Goal: Task Accomplishment & Management: Manage account settings

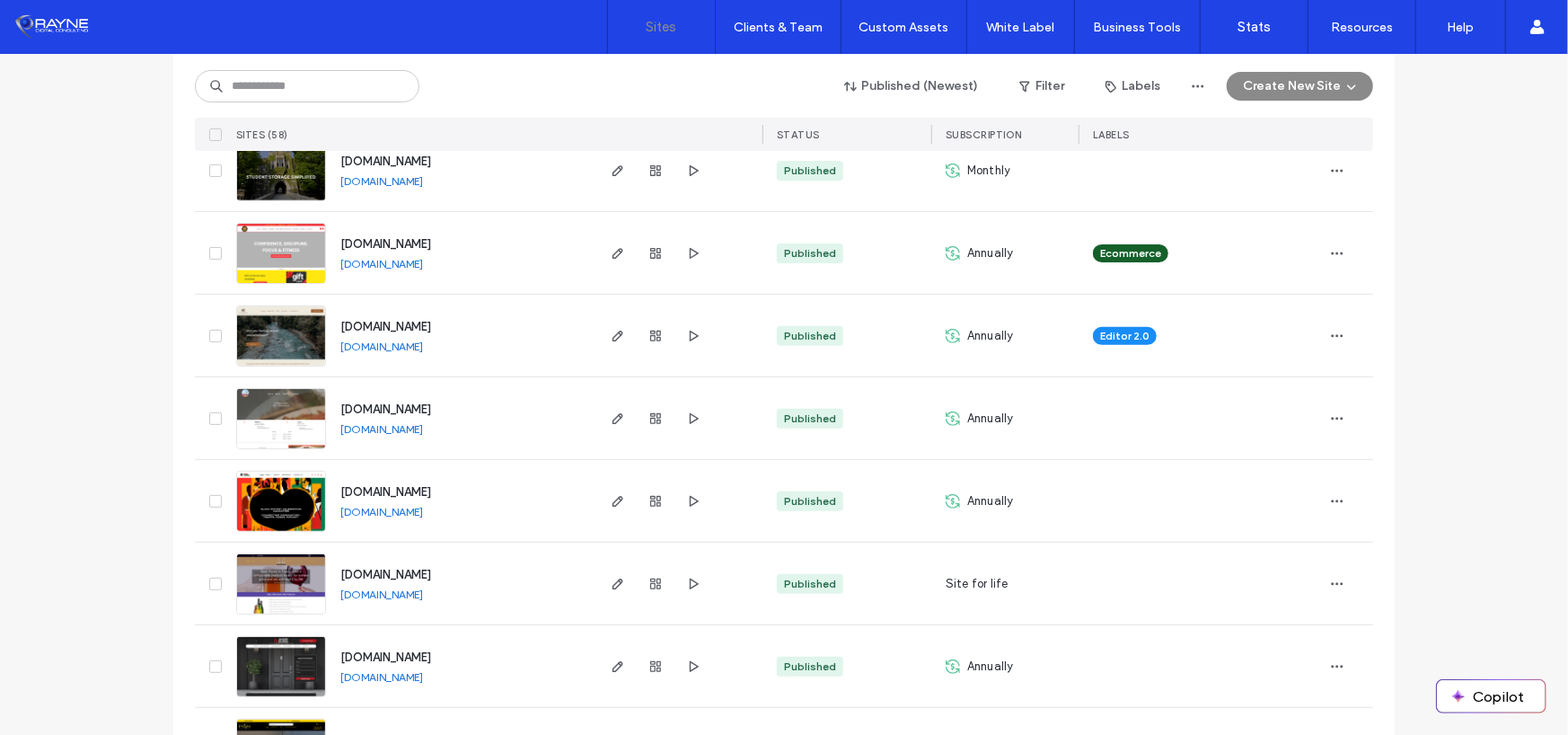
scroll to position [270, 0]
click at [396, 184] on link "[DOMAIN_NAME]" at bounding box center [381, 181] width 82 height 13
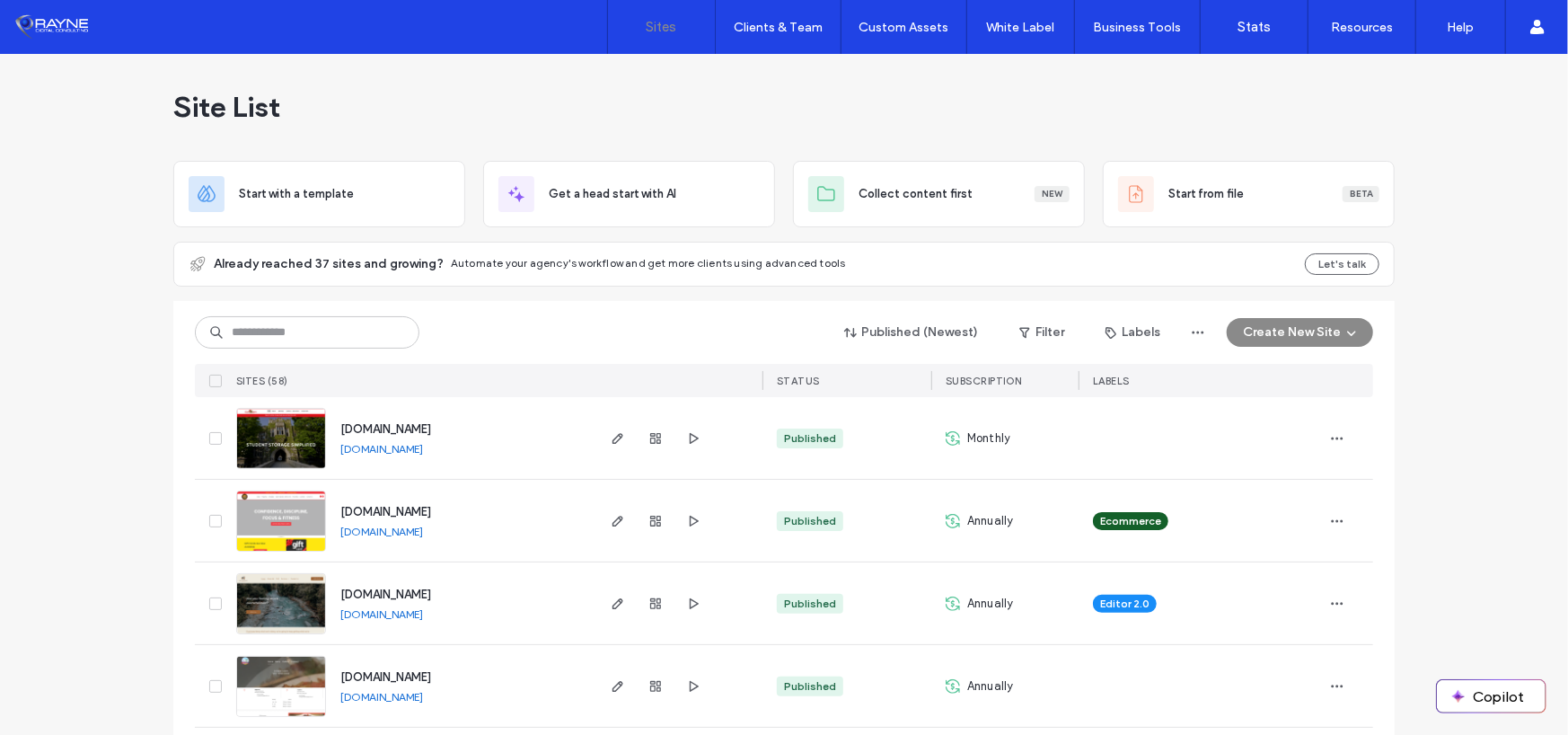
scroll to position [0, 0]
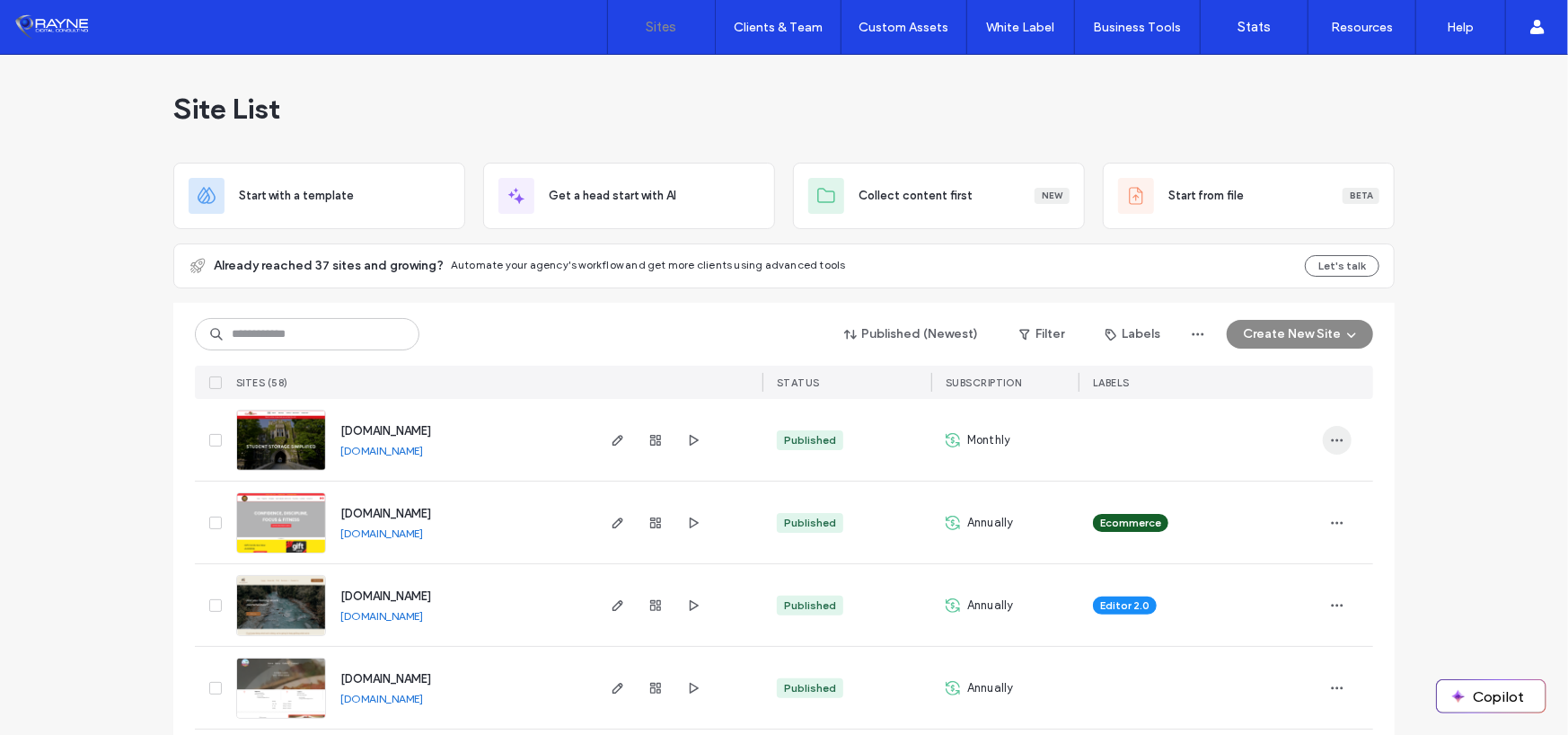
click at [1332, 439] on use "button" at bounding box center [1337, 440] width 11 height 3
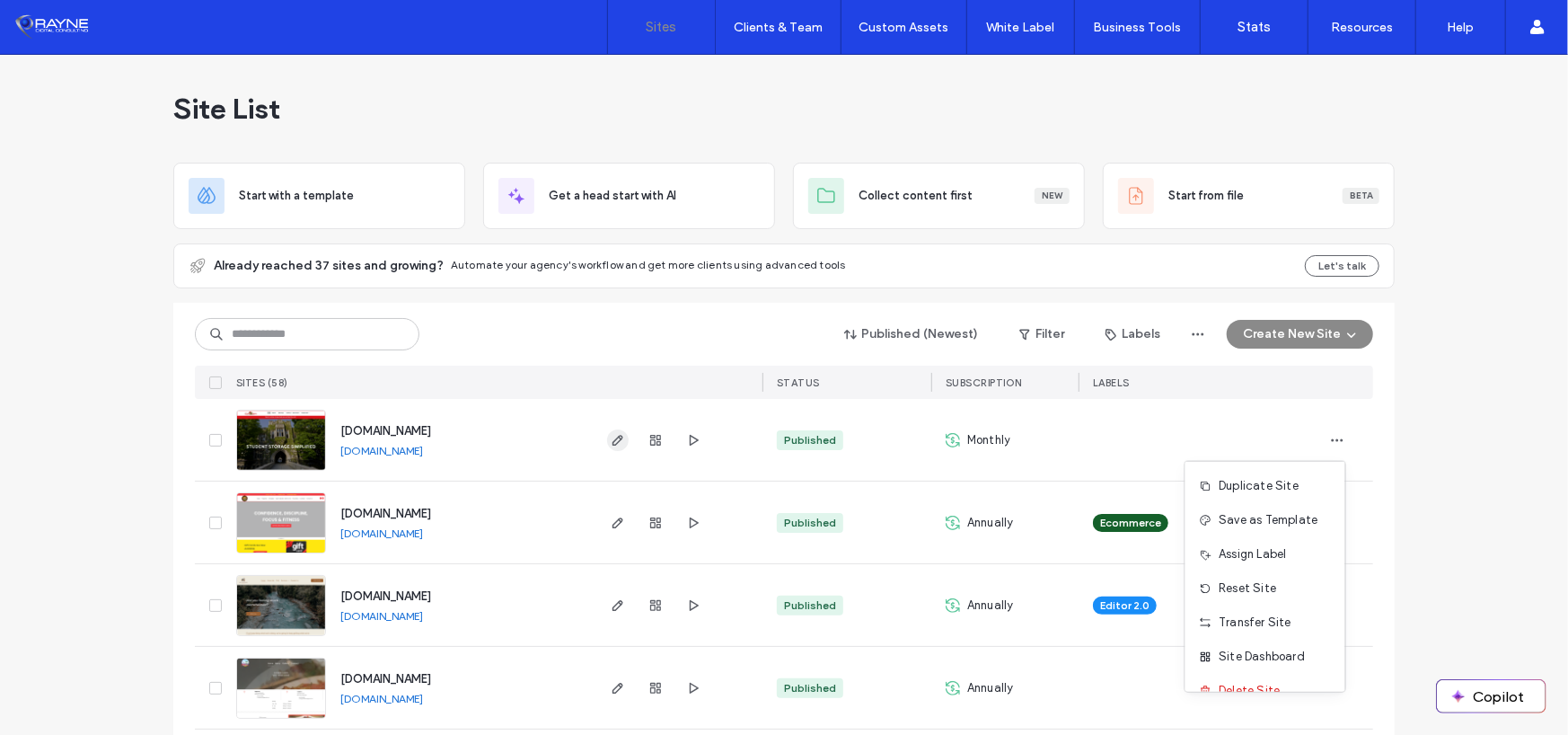
click at [617, 445] on icon "button" at bounding box center [618, 440] width 14 height 14
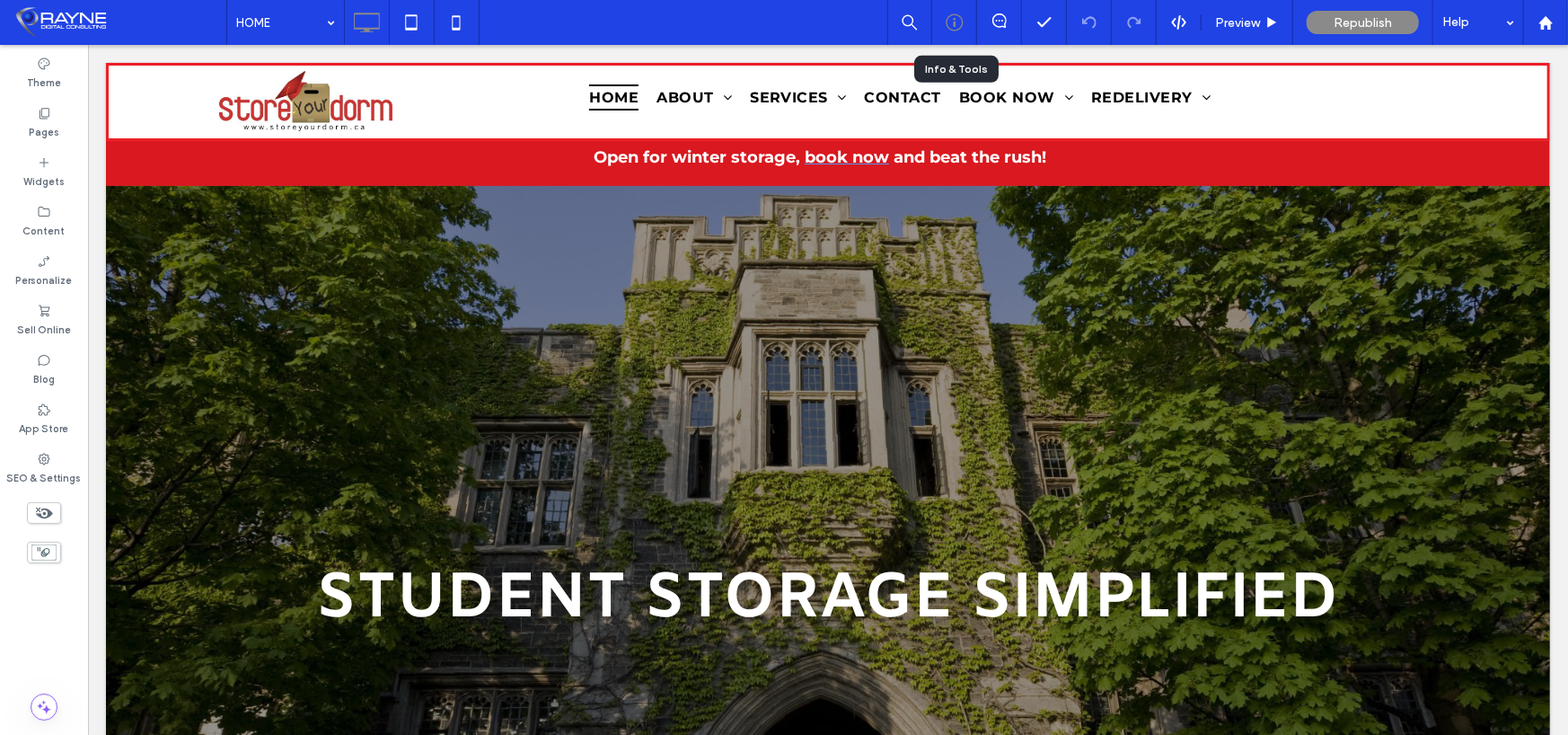
click at [957, 19] on icon at bounding box center [954, 22] width 18 height 18
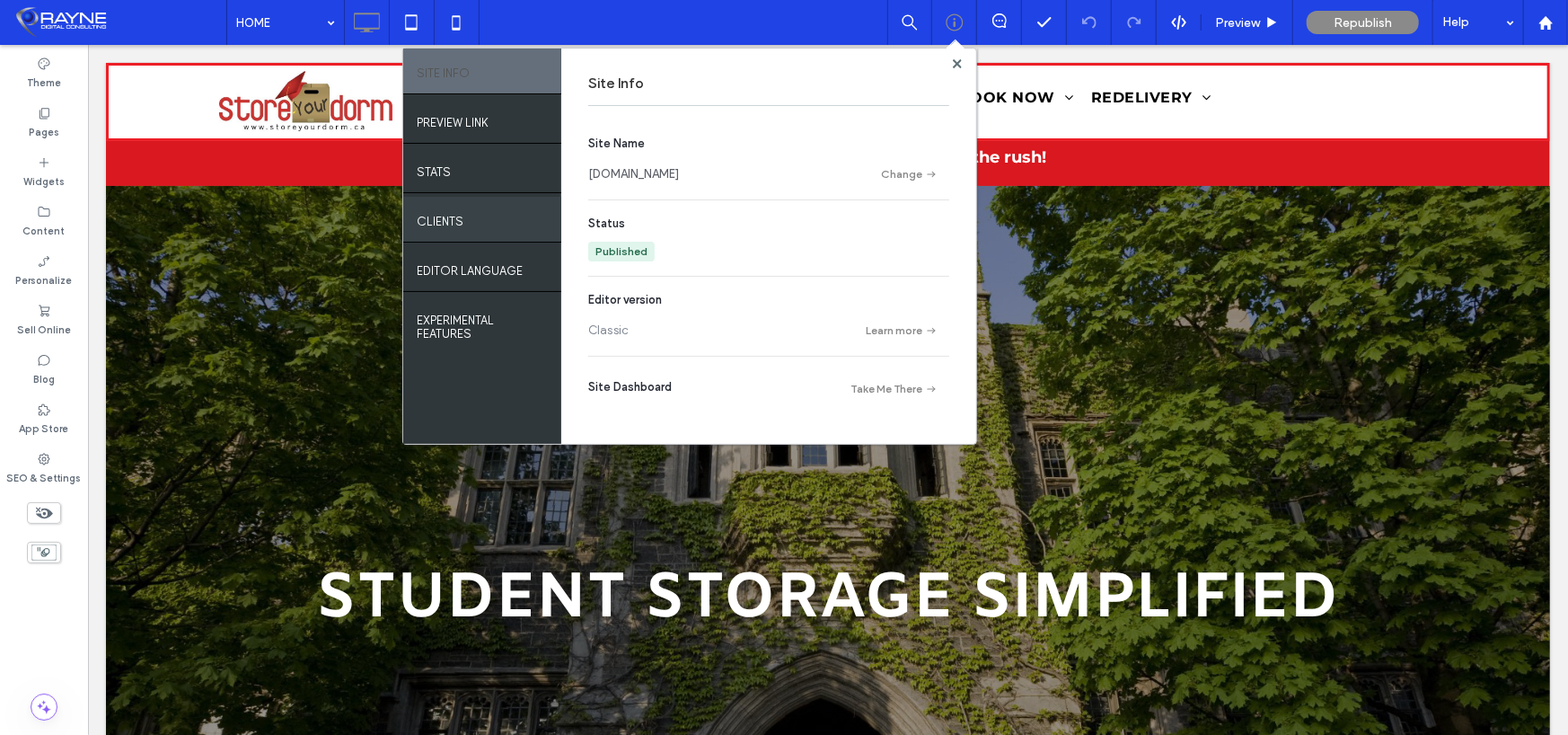
click at [473, 226] on div "Clients" at bounding box center [482, 219] width 158 height 45
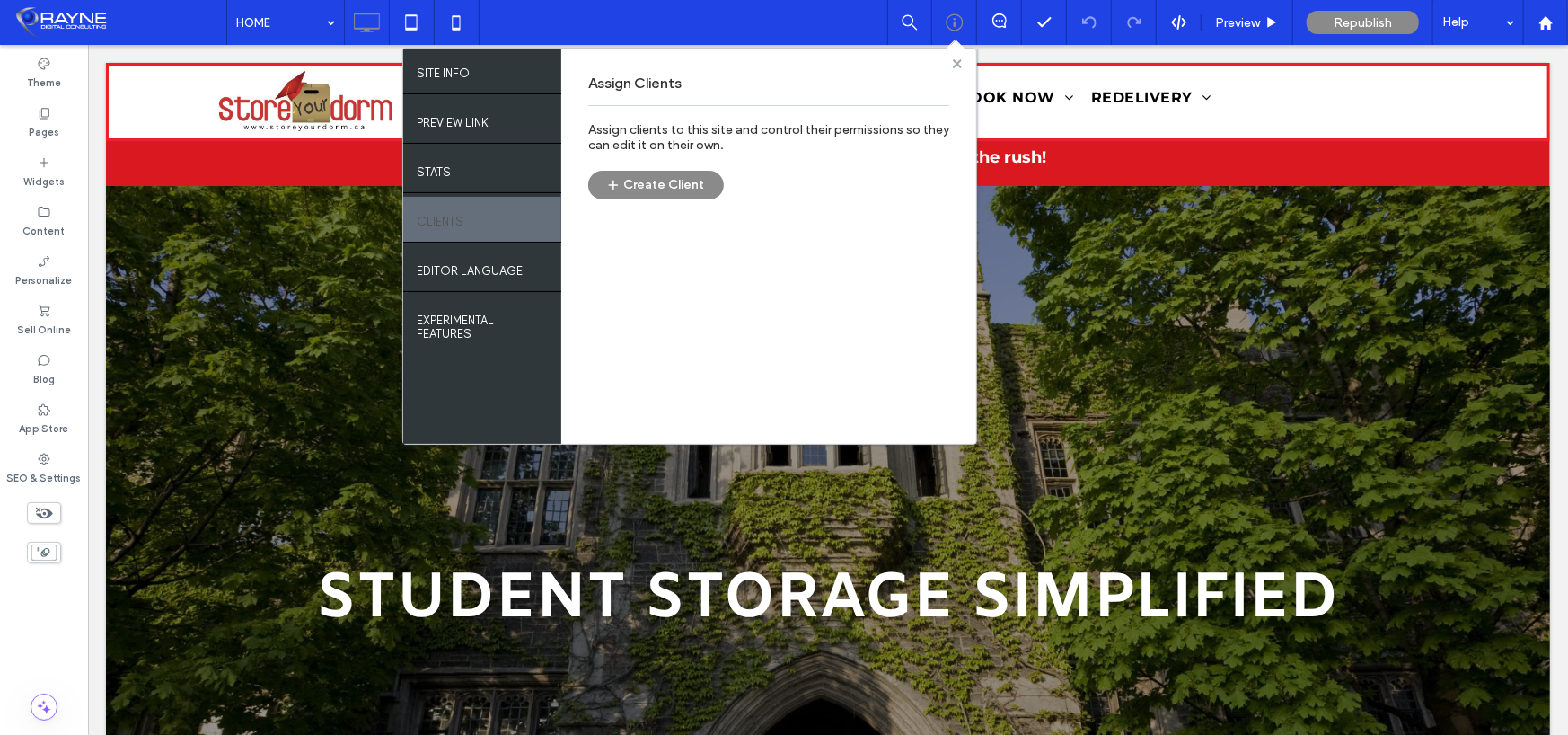
click at [958, 64] on use at bounding box center [957, 63] width 9 height 9
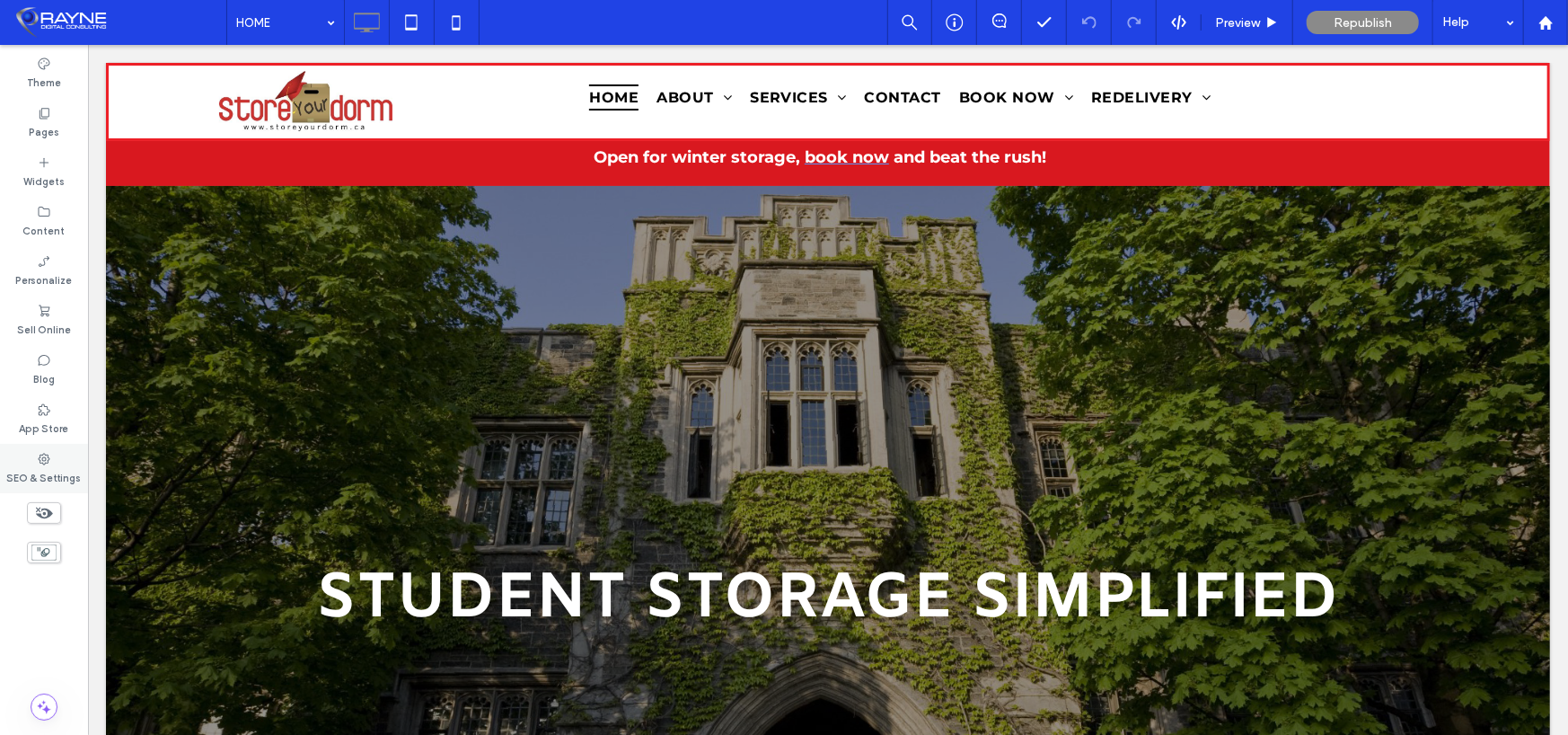
click at [39, 464] on icon at bounding box center [43, 458] width 14 height 14
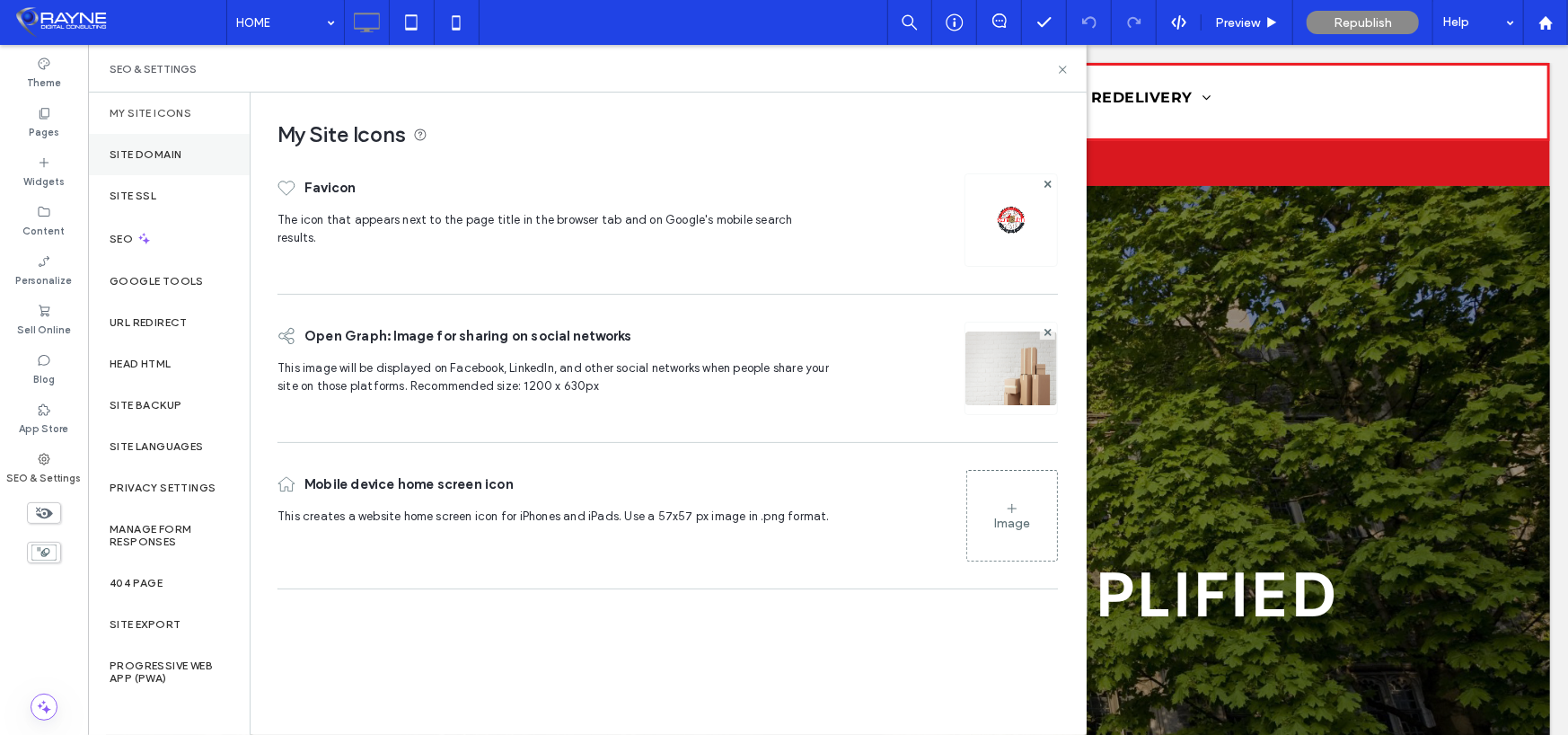
click at [157, 159] on label "Site Domain" at bounding box center [145, 154] width 72 height 12
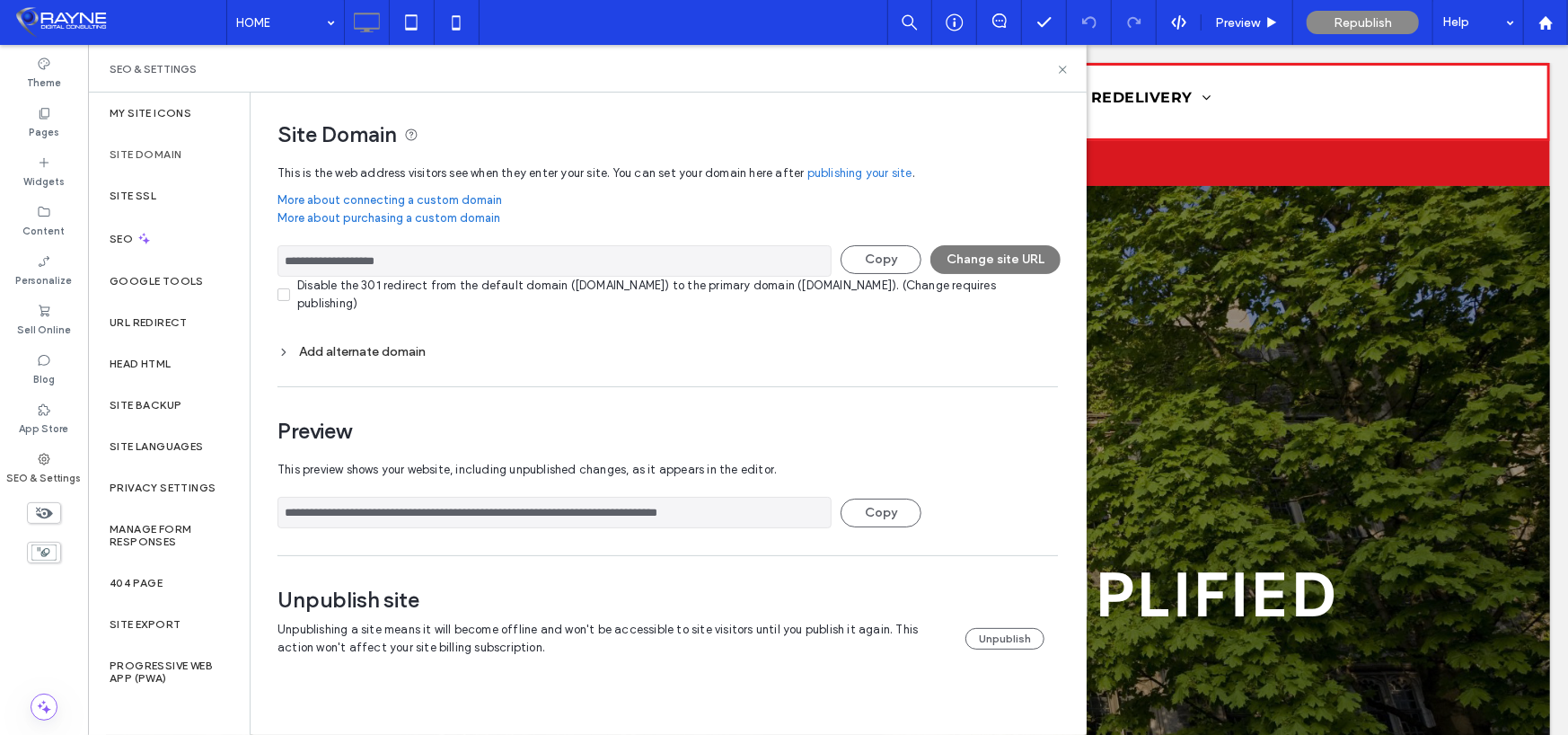
click at [987, 255] on button "Change site URL" at bounding box center [995, 260] width 130 height 29
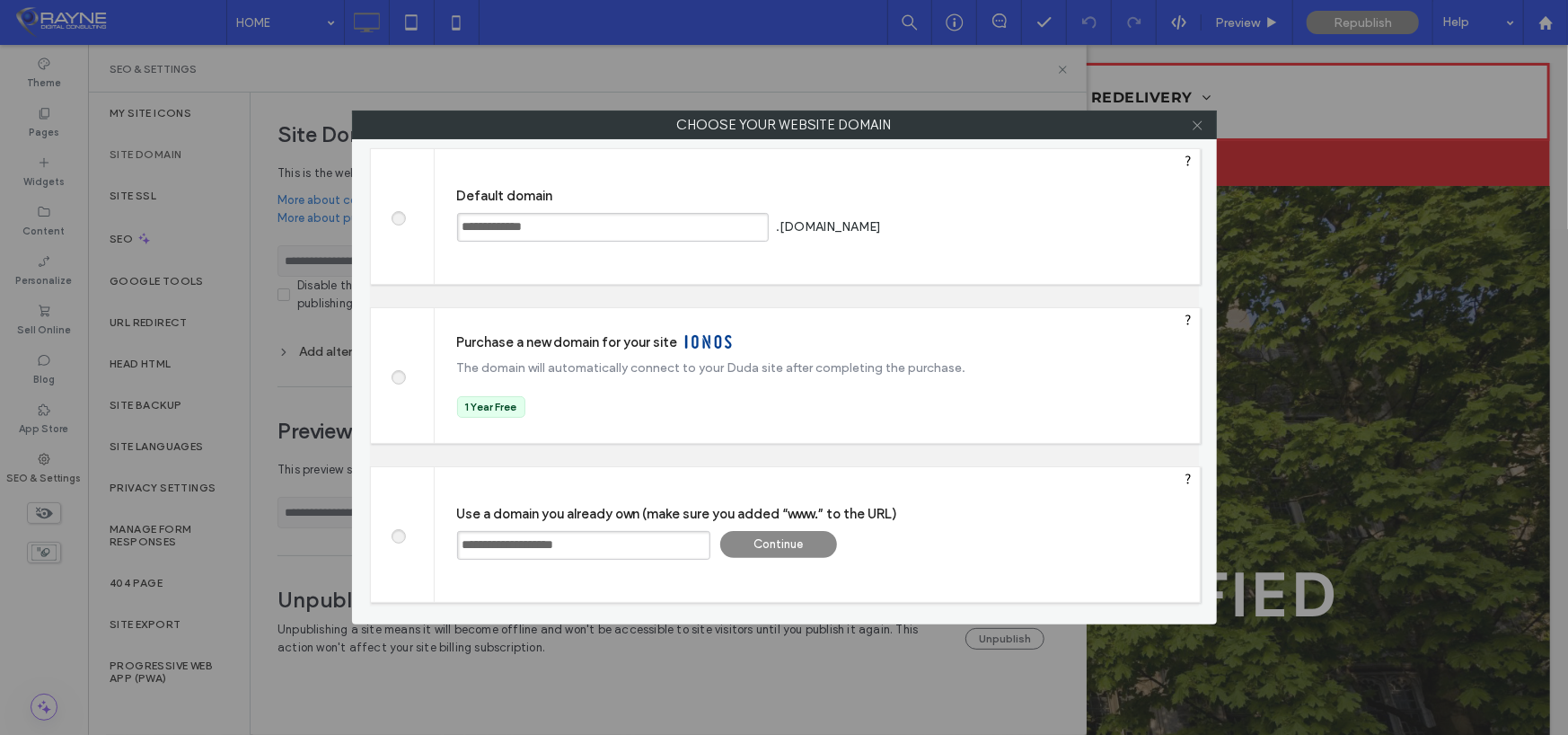
click at [1202, 132] on span at bounding box center [1198, 125] width 13 height 27
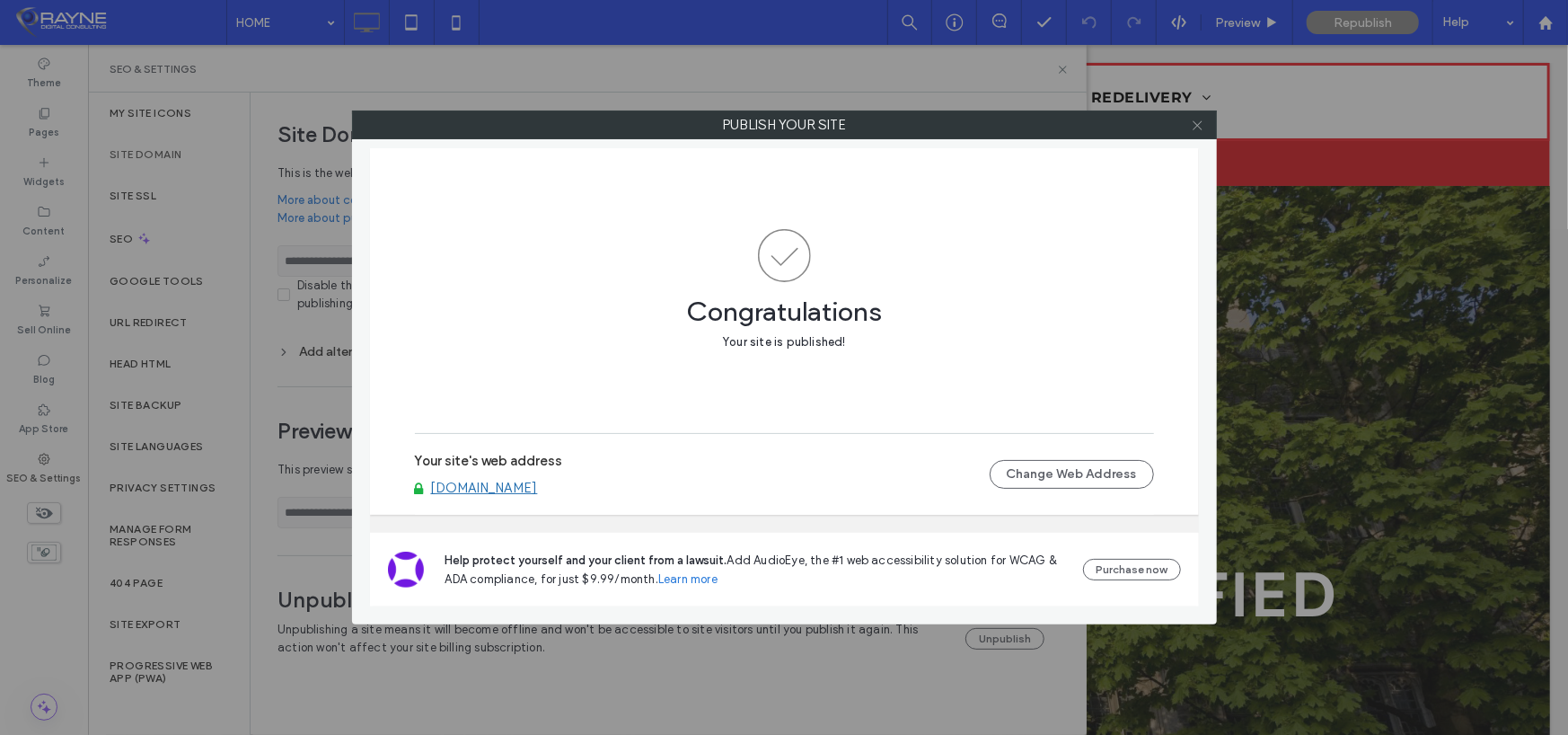
click at [1197, 128] on icon at bounding box center [1198, 126] width 13 height 13
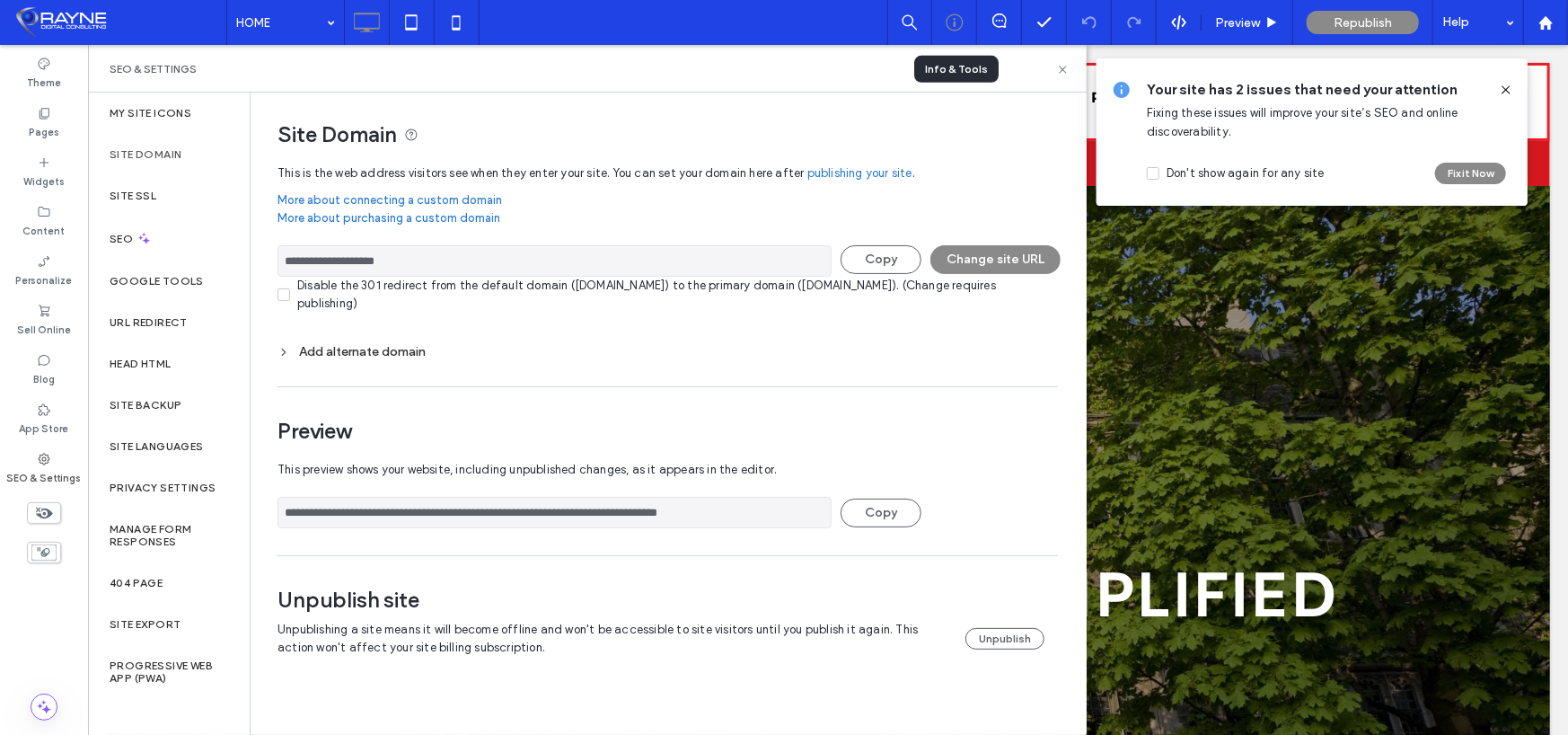
click at [970, 22] on div at bounding box center [954, 22] width 44 height 18
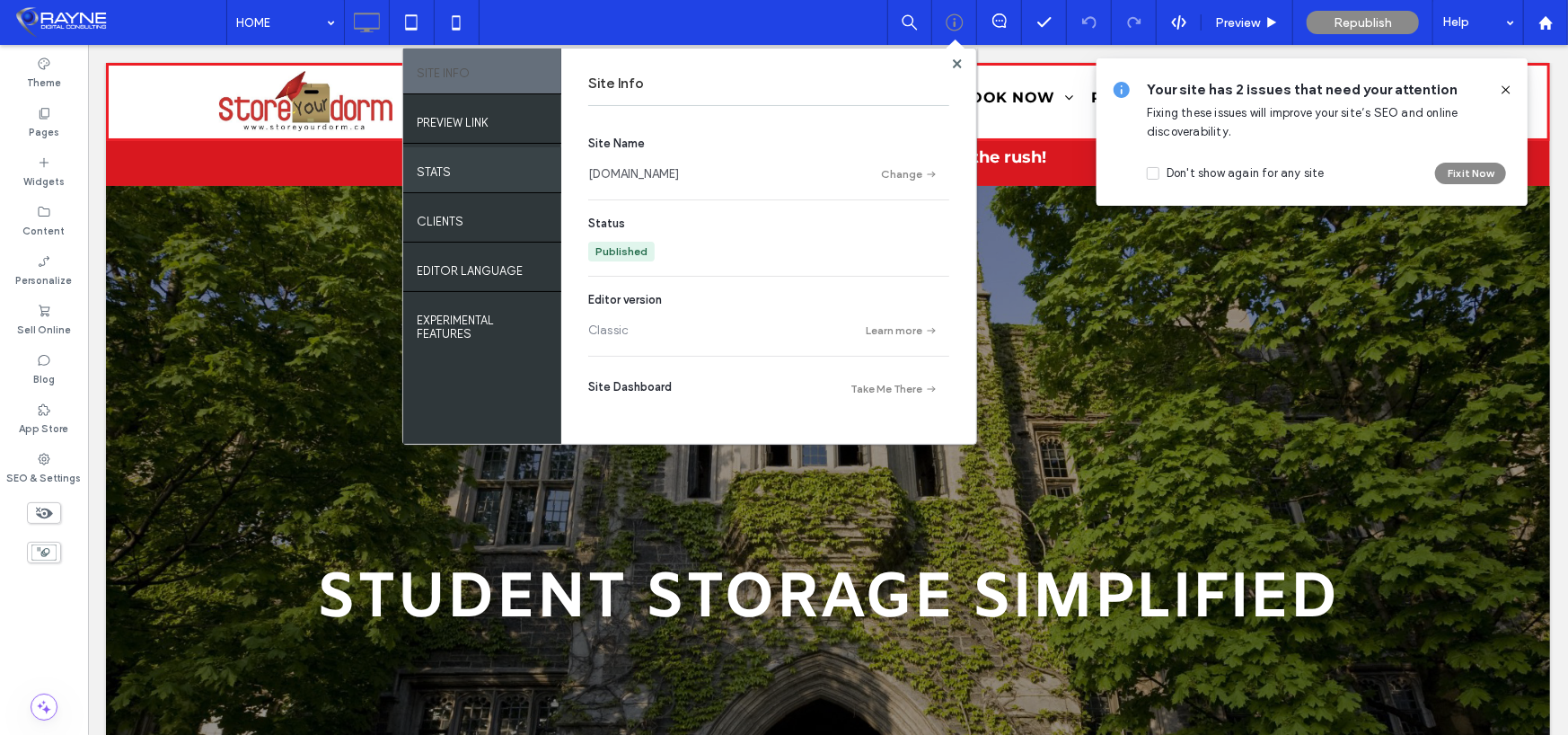
click at [473, 161] on div "STATS" at bounding box center [482, 170] width 158 height 45
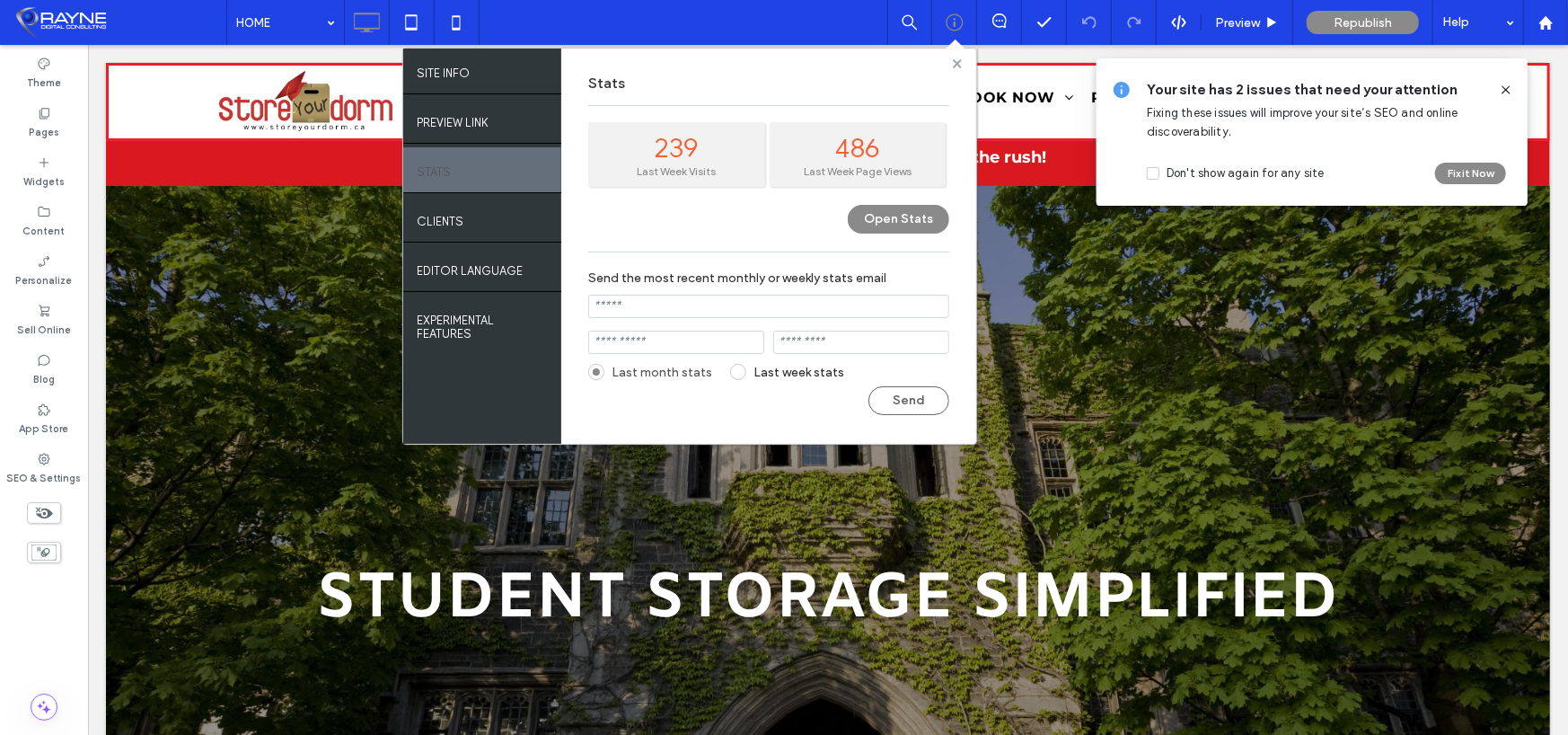
click at [957, 65] on use at bounding box center [957, 63] width 9 height 9
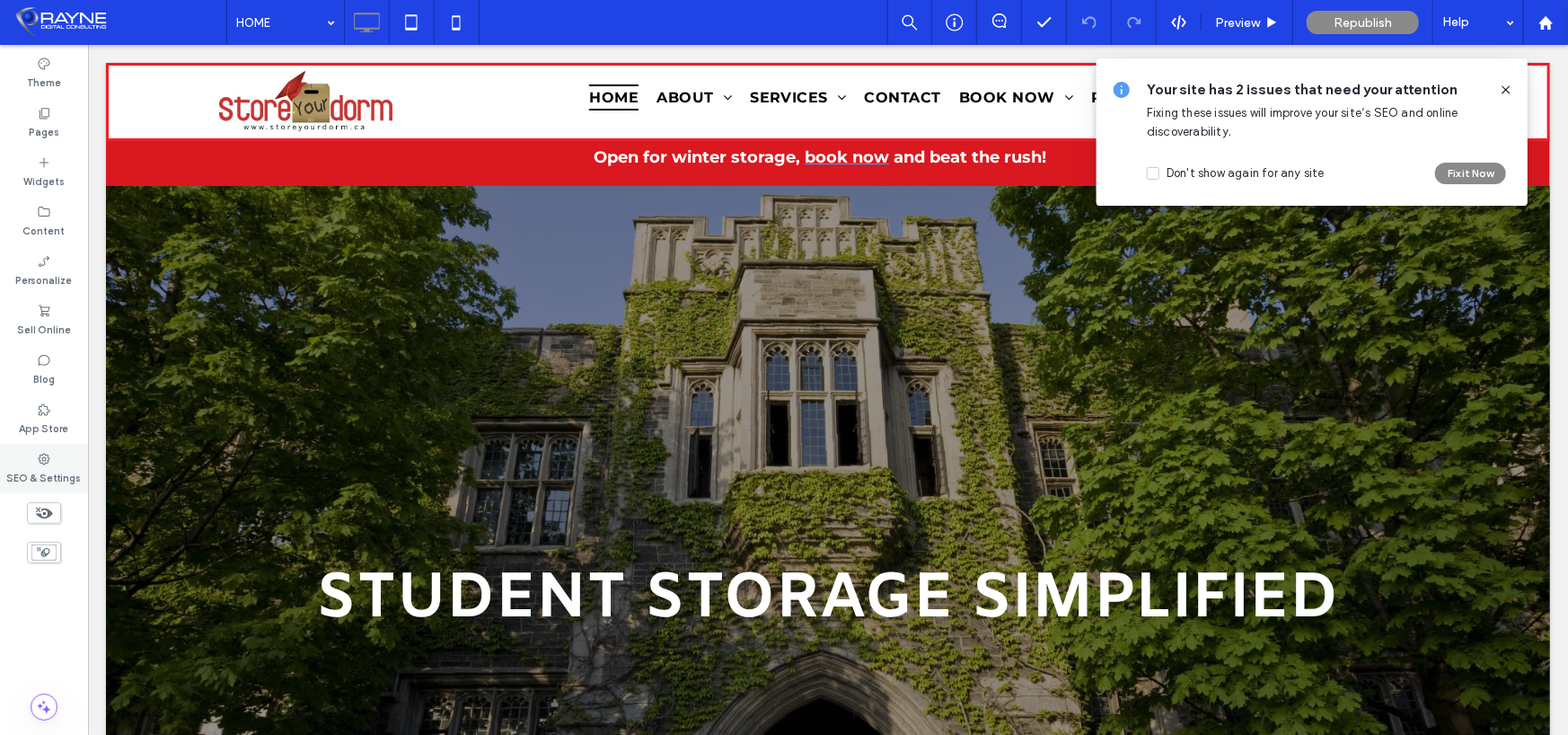
click at [57, 462] on div "SEO & Settings" at bounding box center [44, 468] width 88 height 50
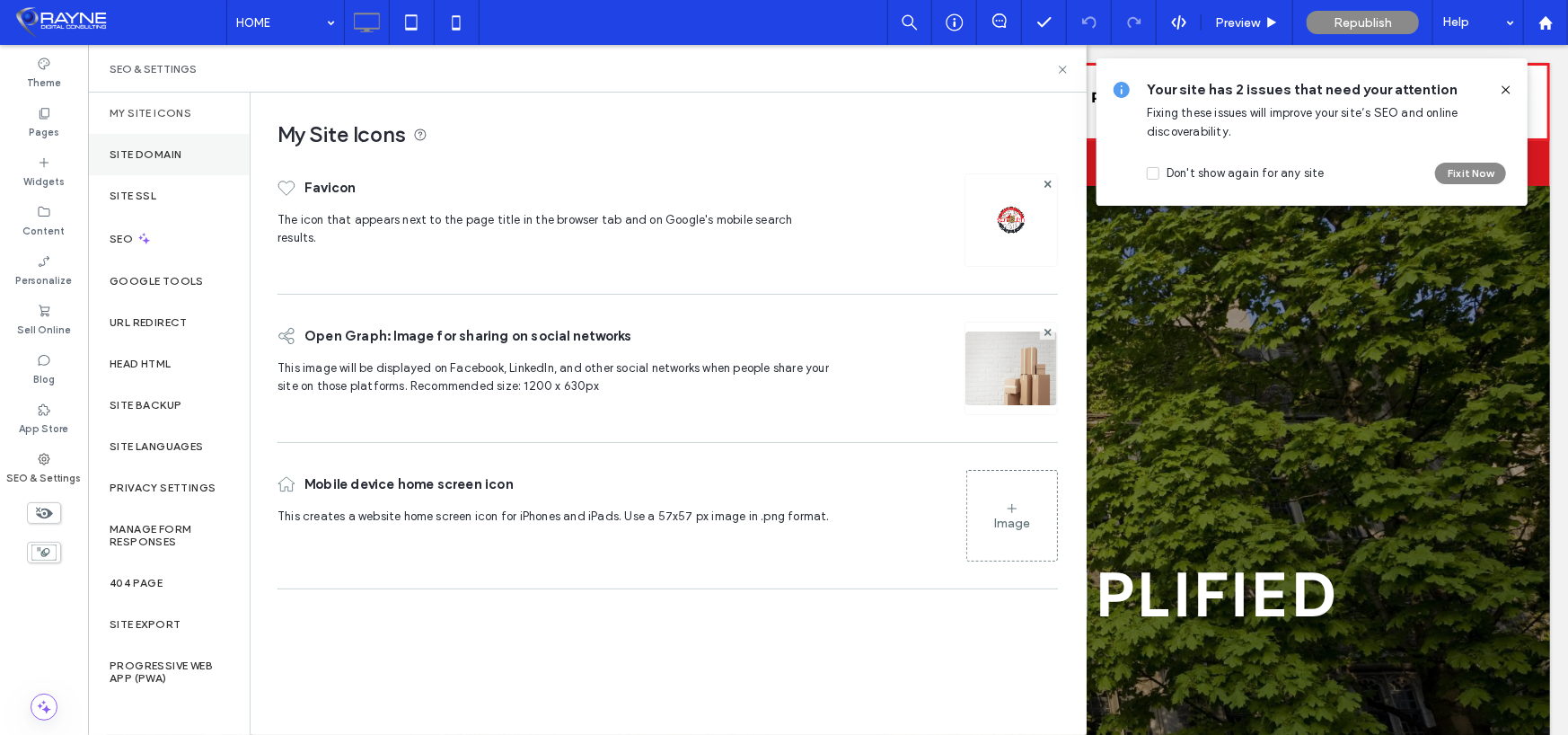
click at [144, 152] on label "Site Domain" at bounding box center [145, 154] width 72 height 12
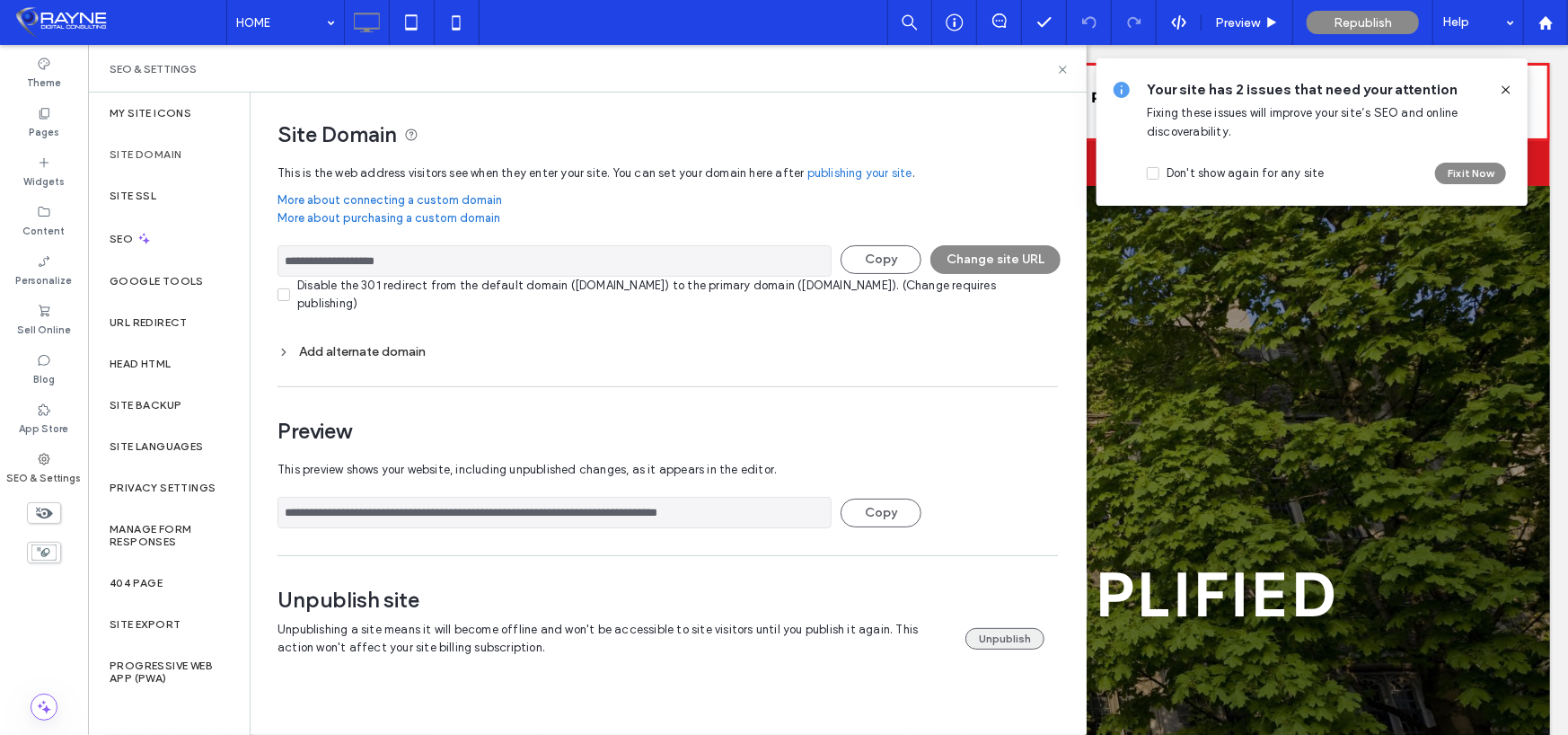
click at [990, 636] on button "Unpublish" at bounding box center [1005, 638] width 79 height 22
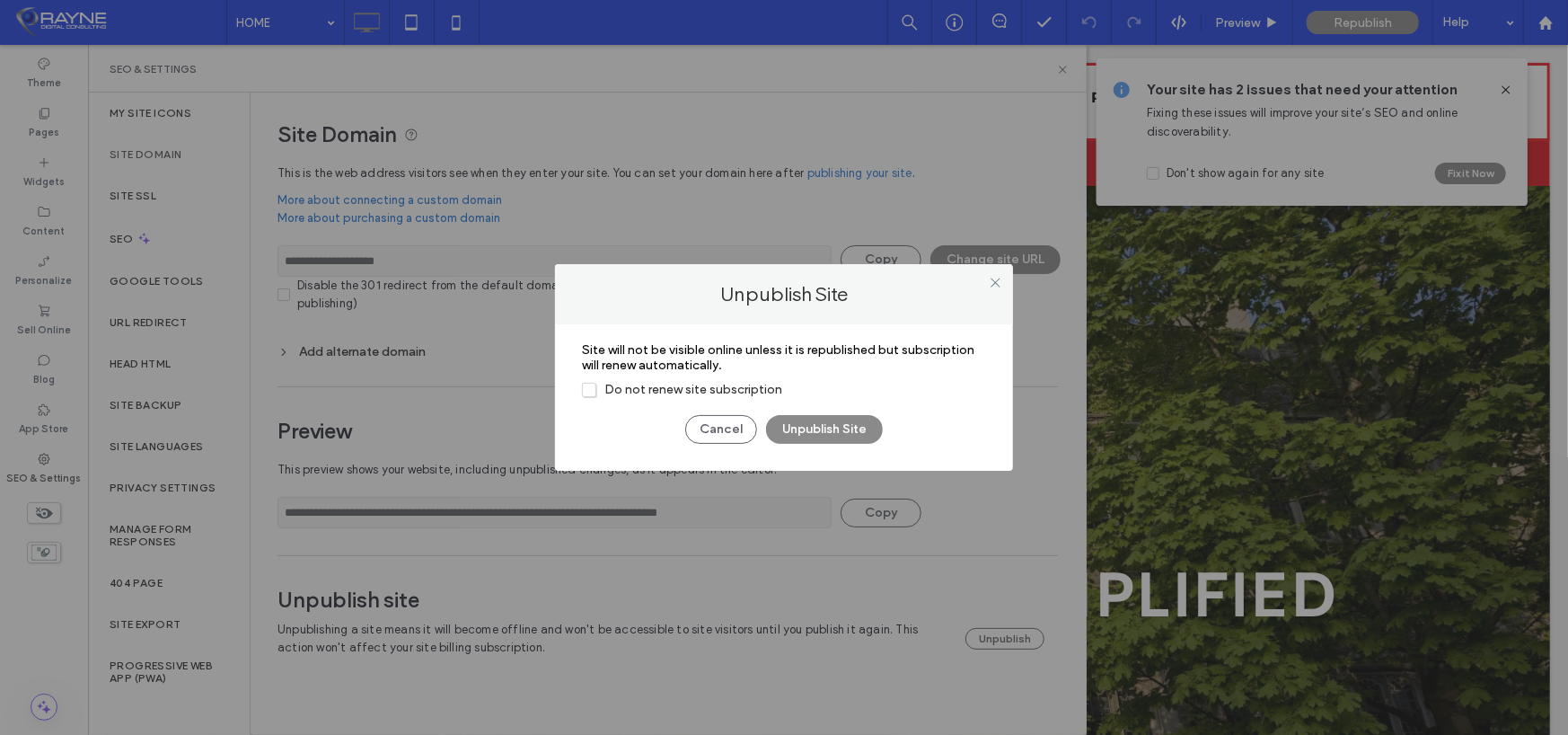
drag, startPoint x: 799, startPoint y: 421, endPoint x: 771, endPoint y: 382, distance: 48.0
click at [771, 382] on div "Site will not be visible online unless it is republished but subscription will …" at bounding box center [784, 393] width 404 height 101
click at [715, 393] on span "Do not renew site subscription" at bounding box center [682, 389] width 201 height 15
click at [824, 428] on button "Unpublish Site" at bounding box center [824, 429] width 117 height 29
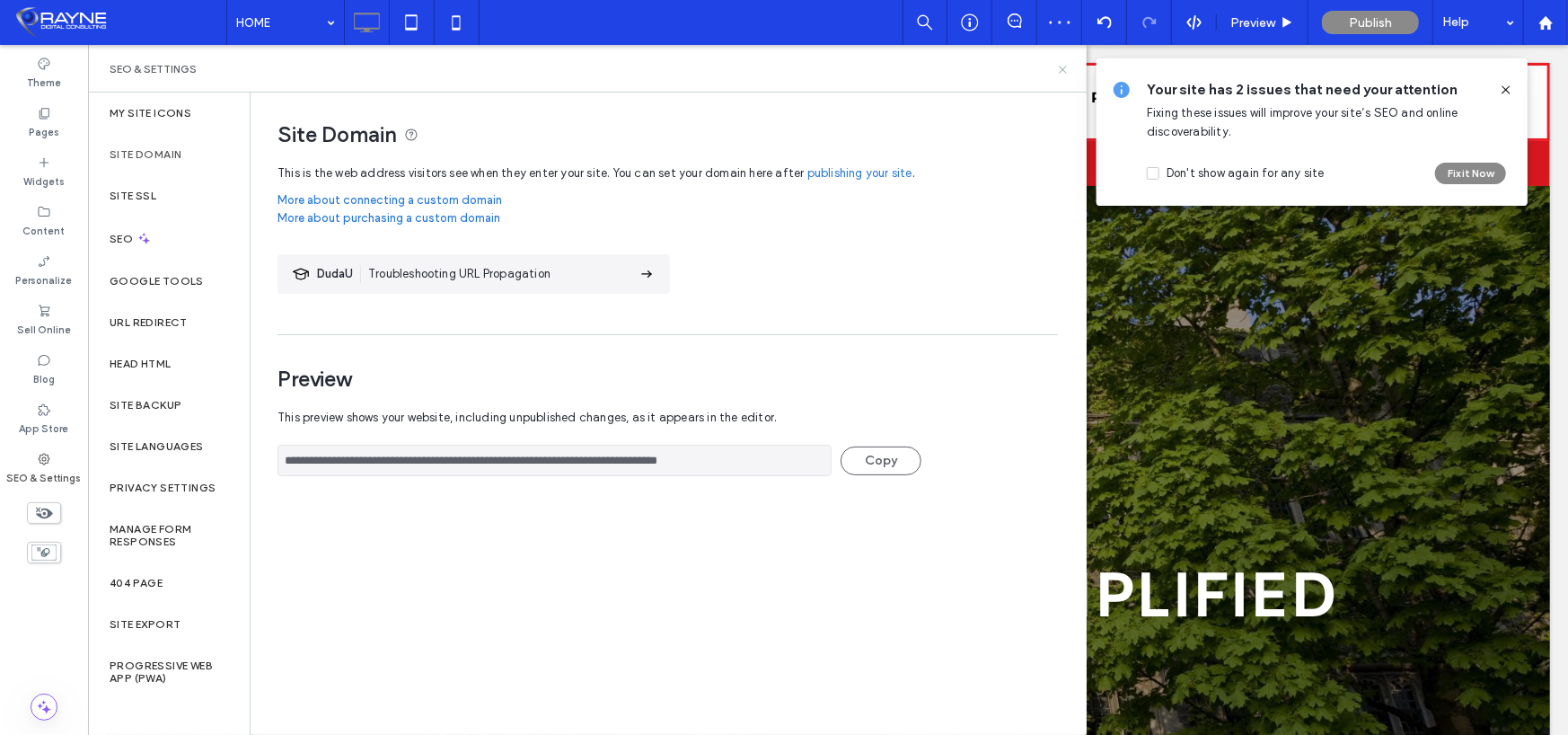
click at [1066, 71] on icon at bounding box center [1063, 69] width 13 height 13
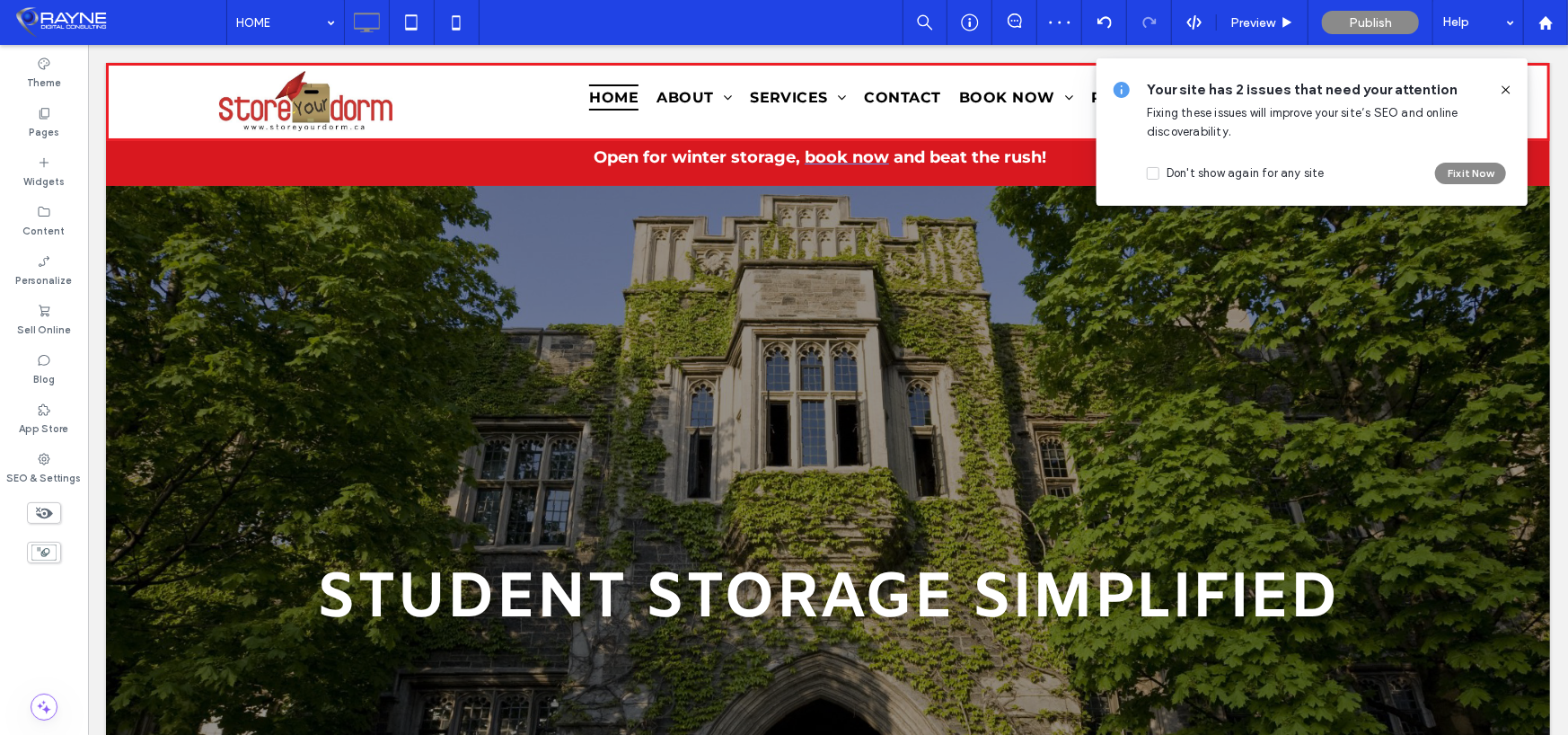
click at [1504, 87] on icon at bounding box center [1505, 89] width 14 height 14
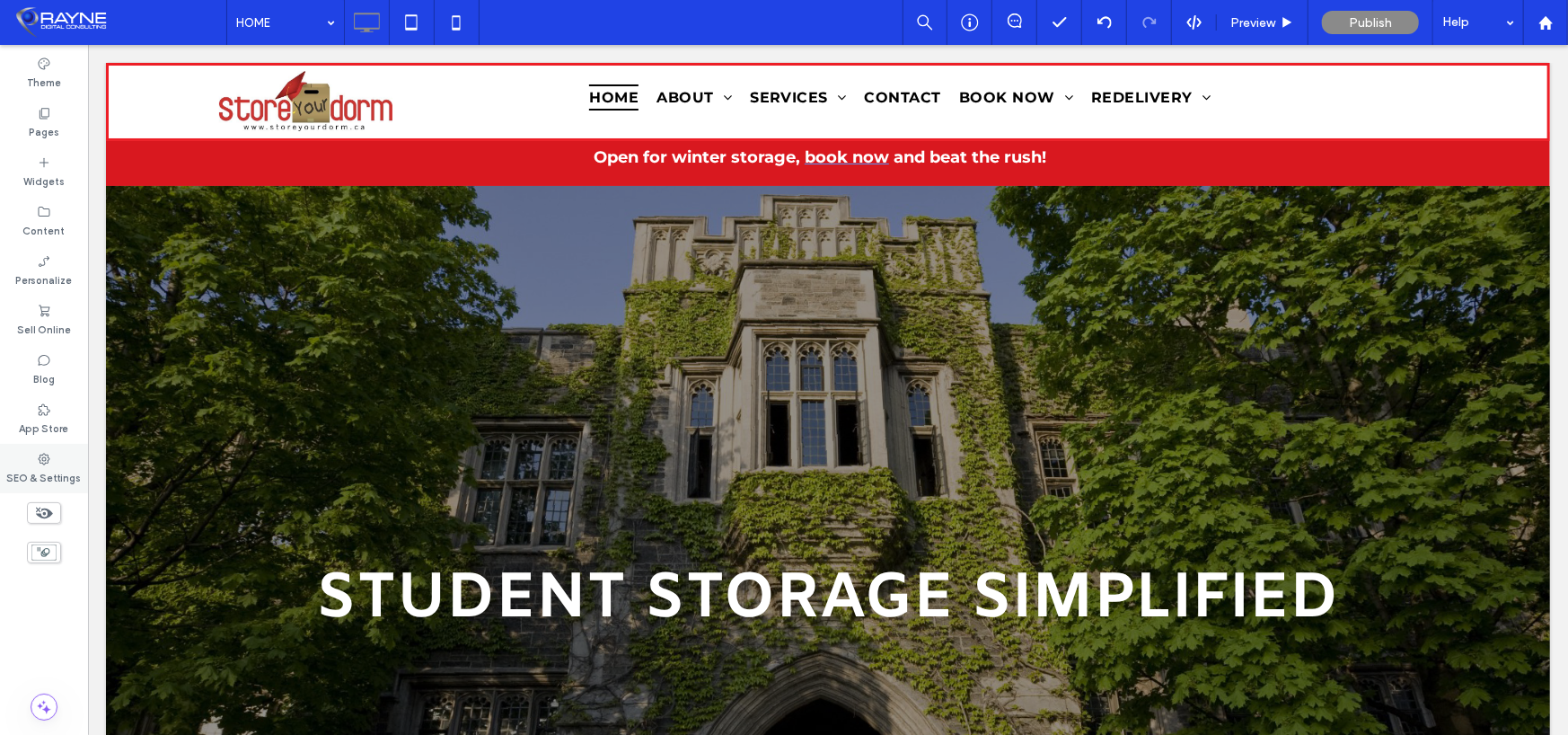
click at [37, 470] on label "SEO & Settings" at bounding box center [45, 475] width 75 height 20
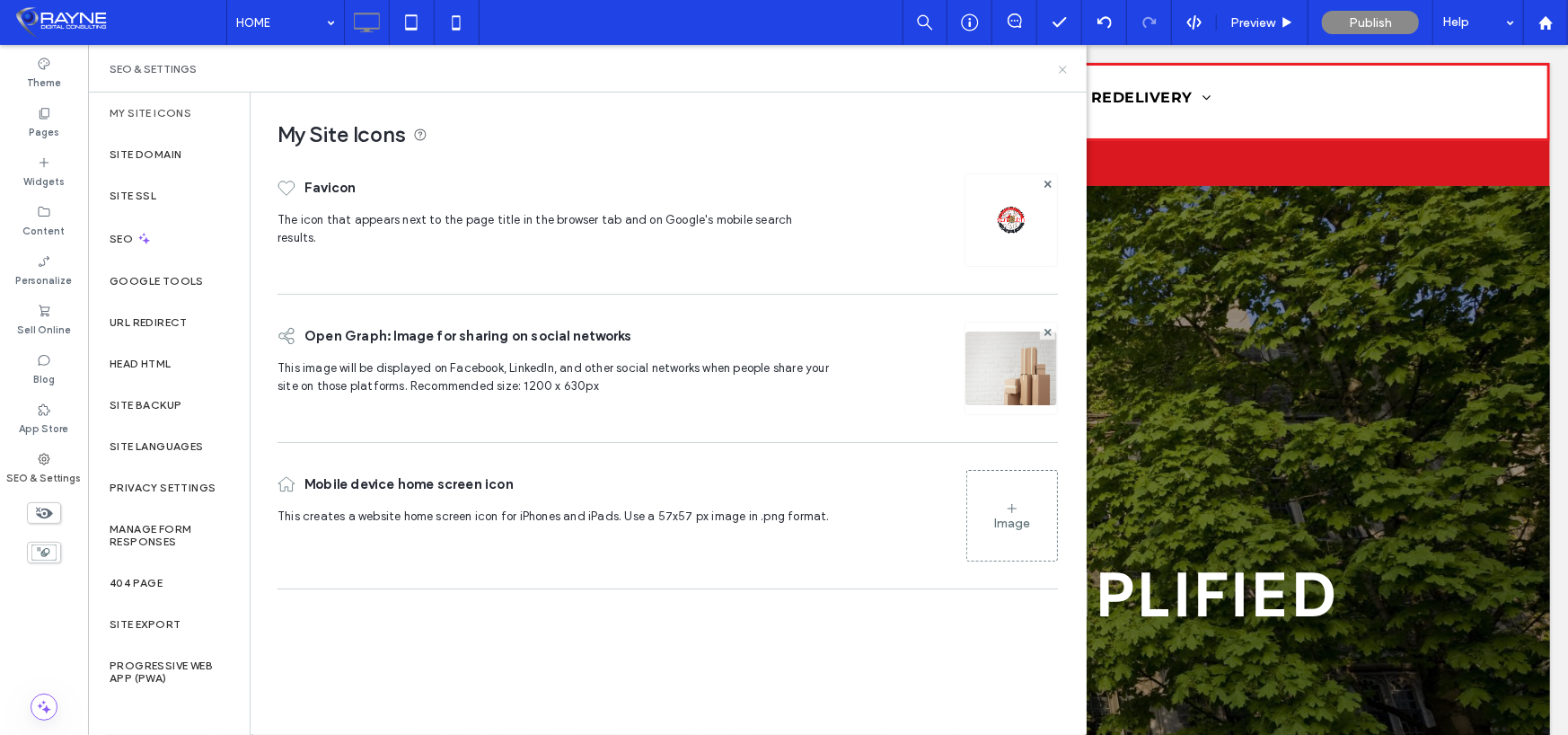
click at [1067, 68] on icon at bounding box center [1063, 69] width 13 height 13
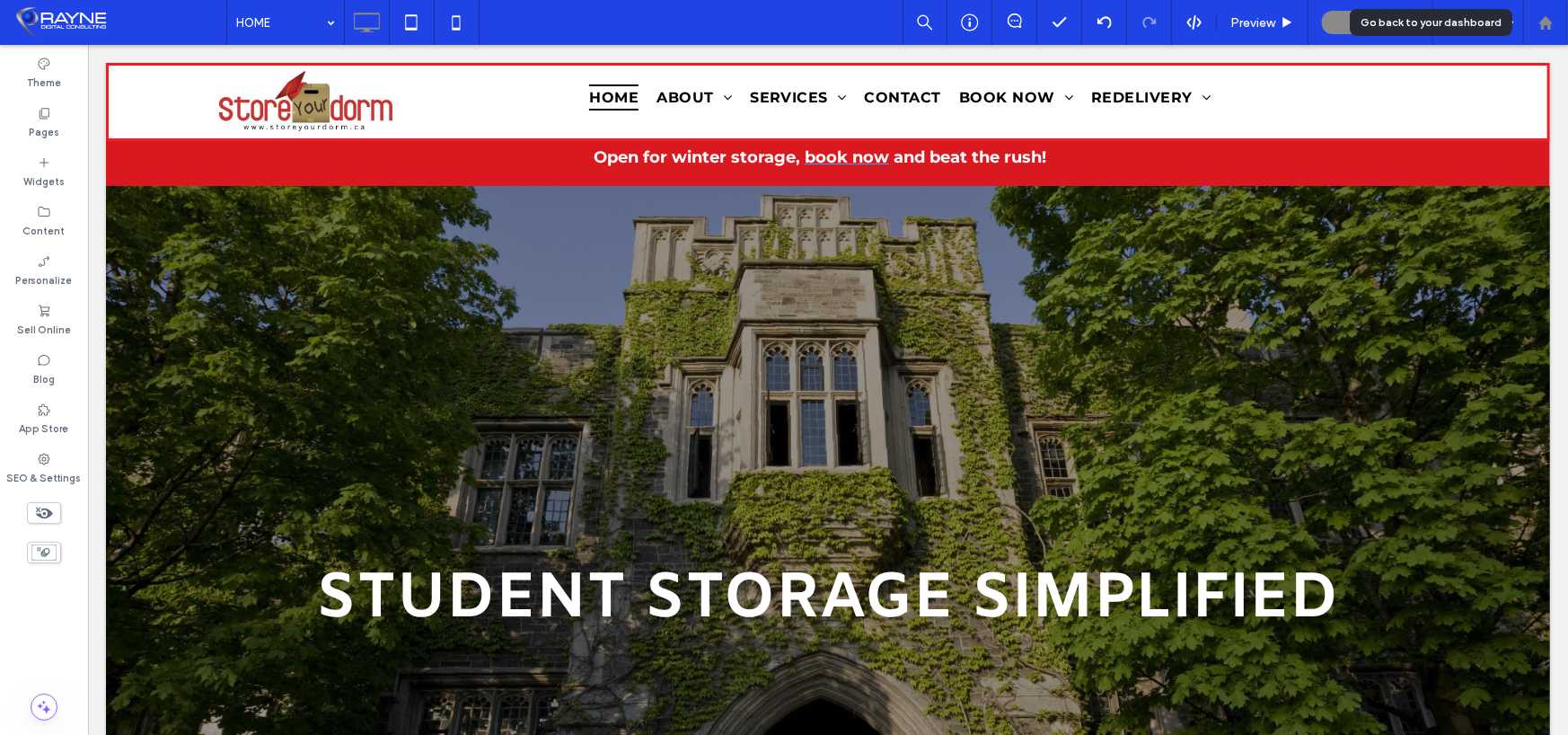
click at [1547, 19] on use at bounding box center [1546, 22] width 13 height 13
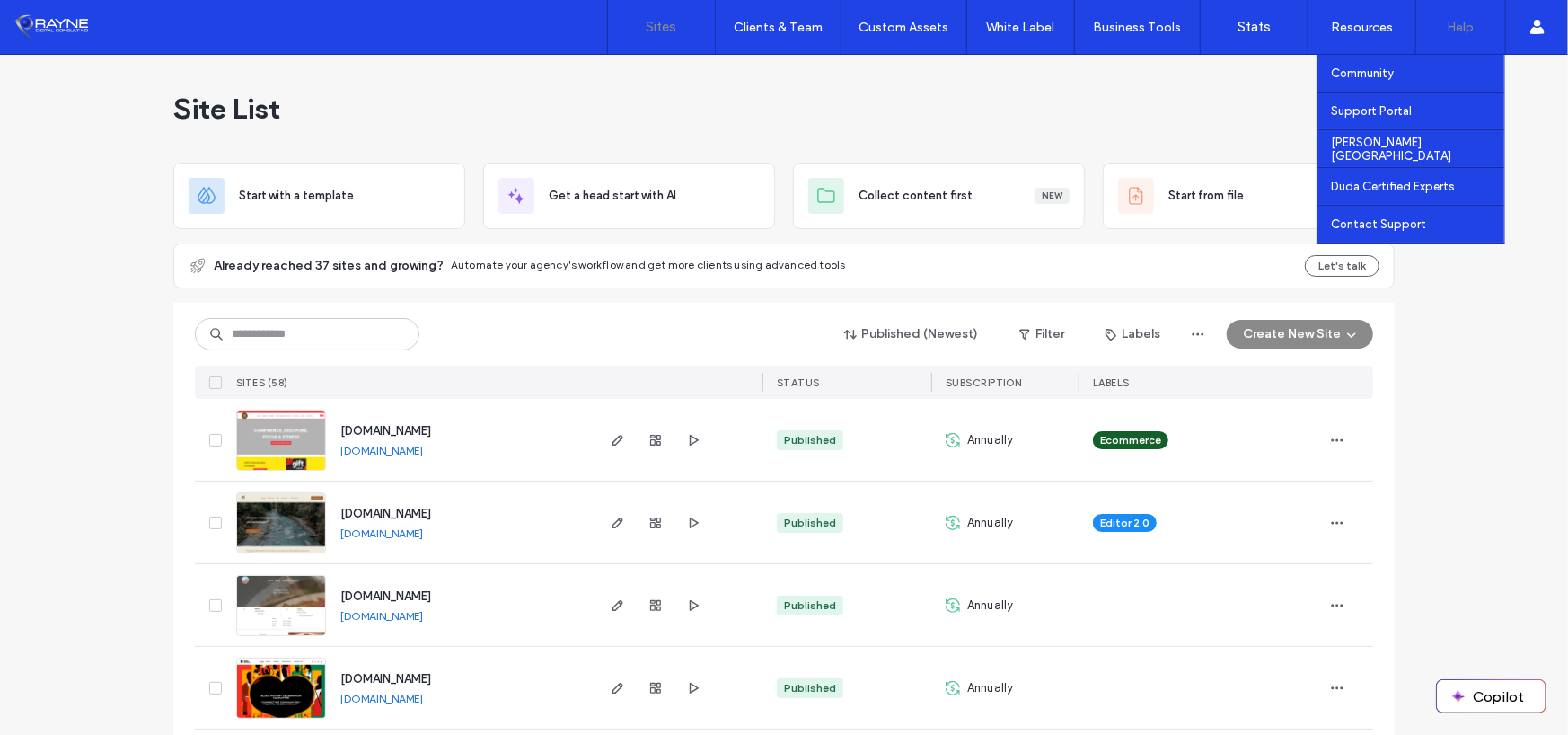
click at [1446, 41] on div "Help" at bounding box center [1460, 27] width 89 height 54
click at [1370, 229] on label "Contact Support" at bounding box center [1379, 224] width 96 height 13
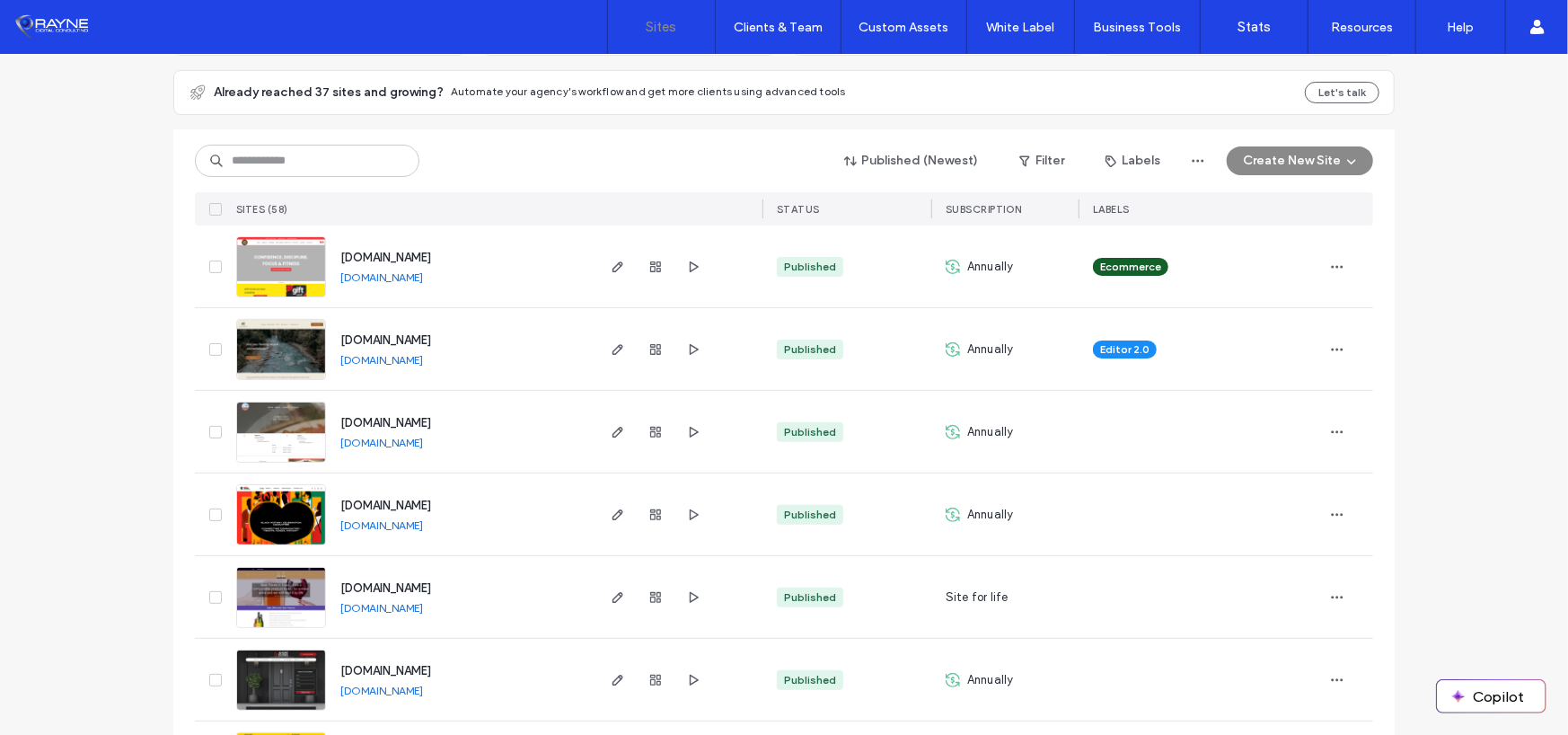
scroll to position [180, 0]
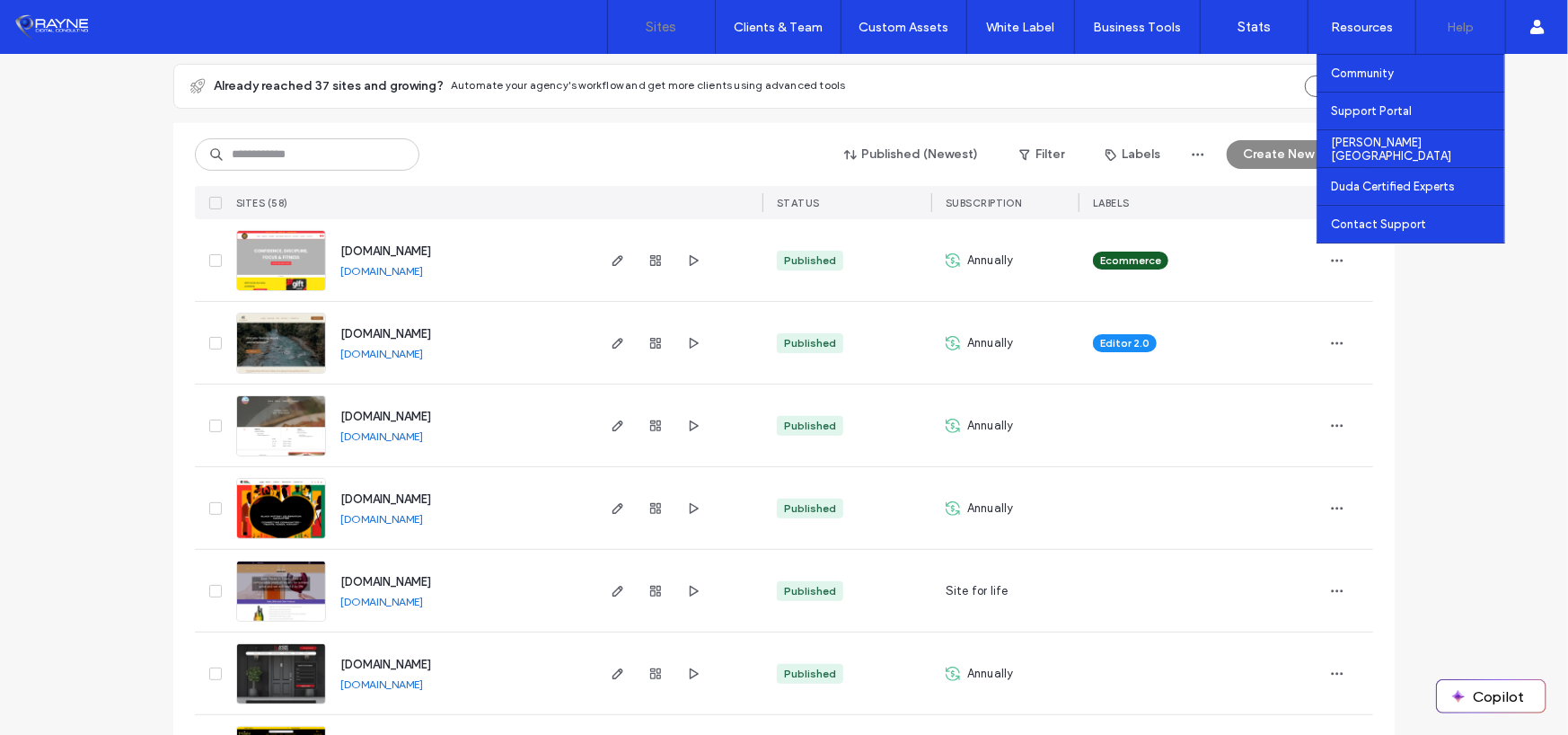
click at [1443, 21] on div "Help" at bounding box center [1460, 27] width 89 height 54
click at [1385, 218] on label "Contact Support" at bounding box center [1379, 224] width 96 height 13
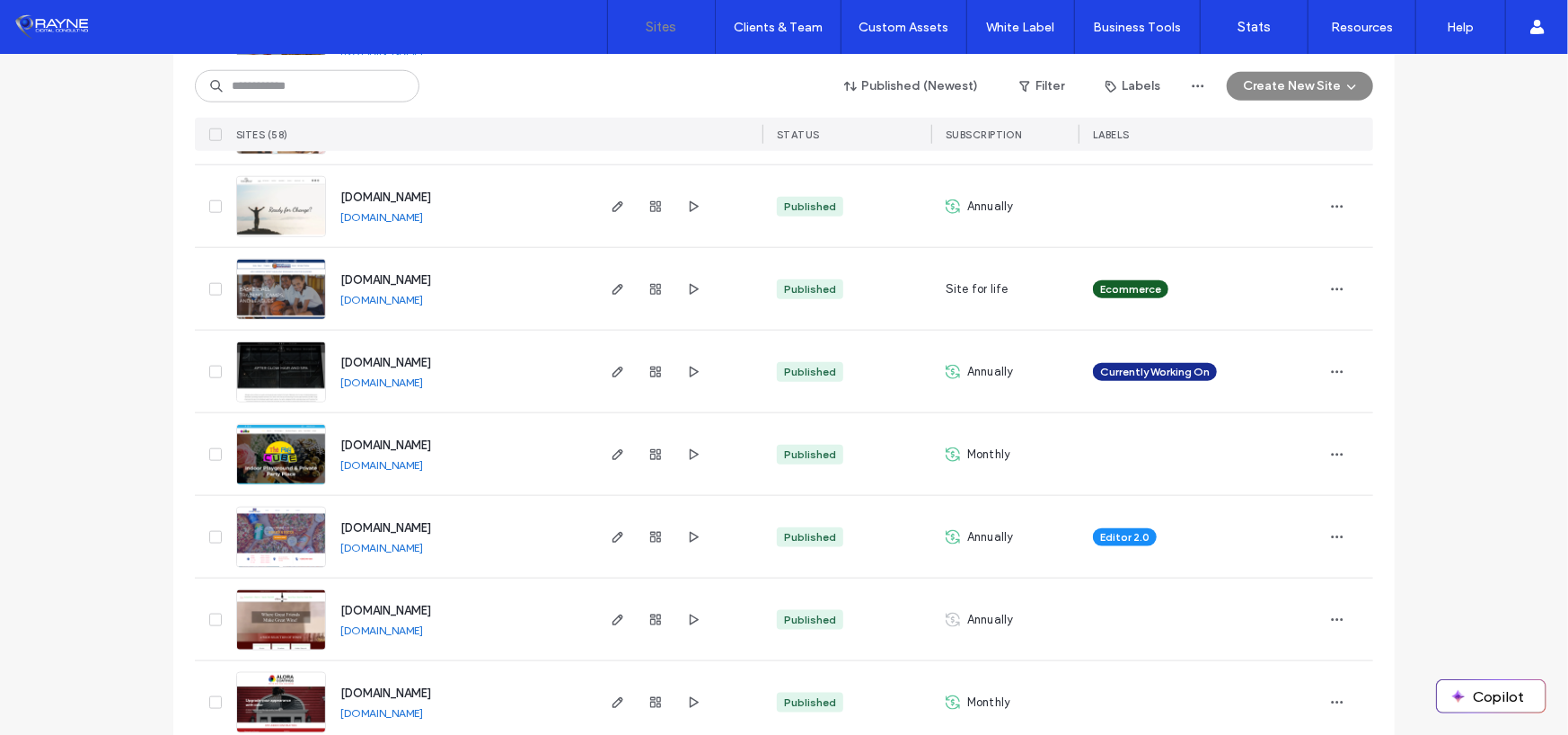
scroll to position [1258, 0]
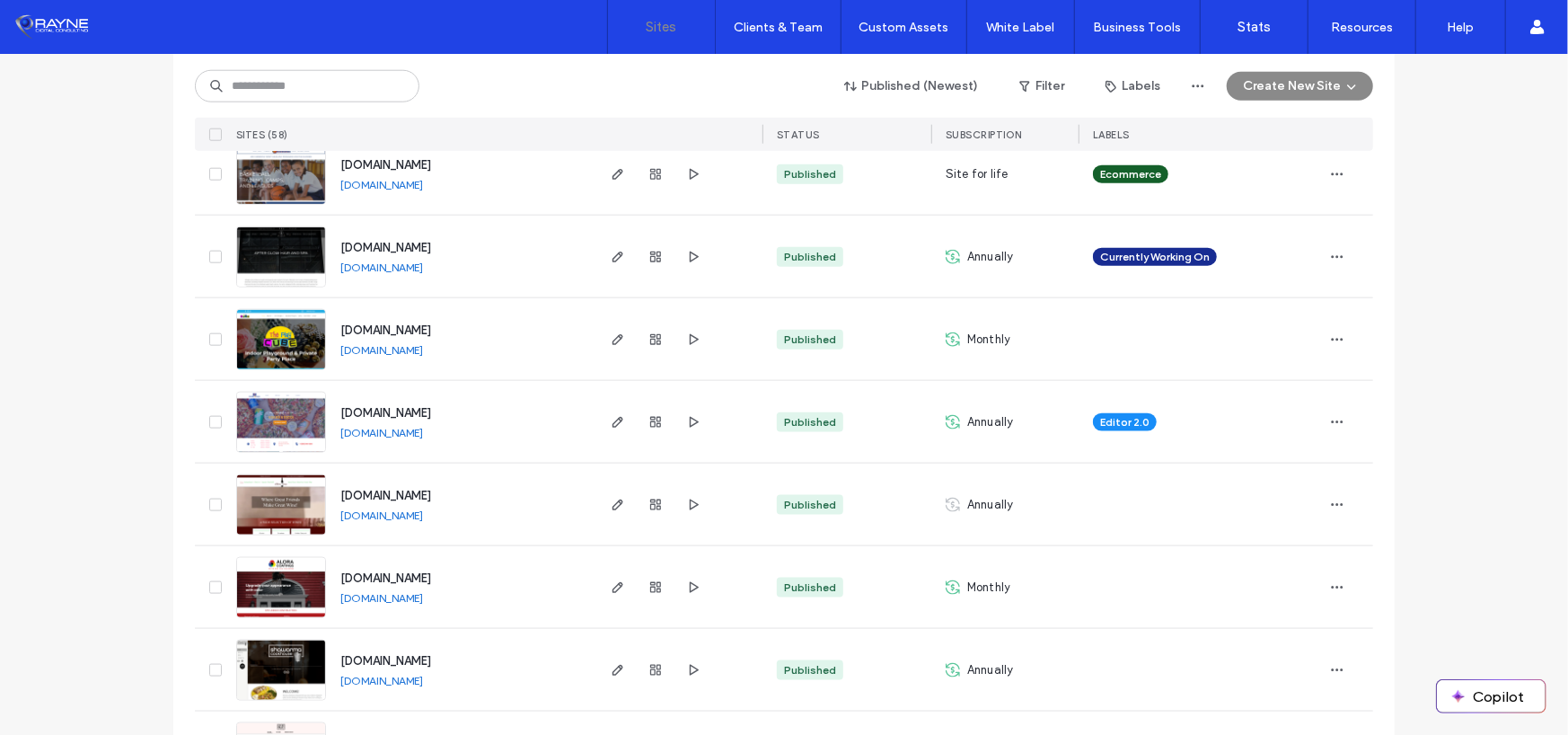
click at [375, 345] on link "[DOMAIN_NAME]" at bounding box center [381, 350] width 82 height 13
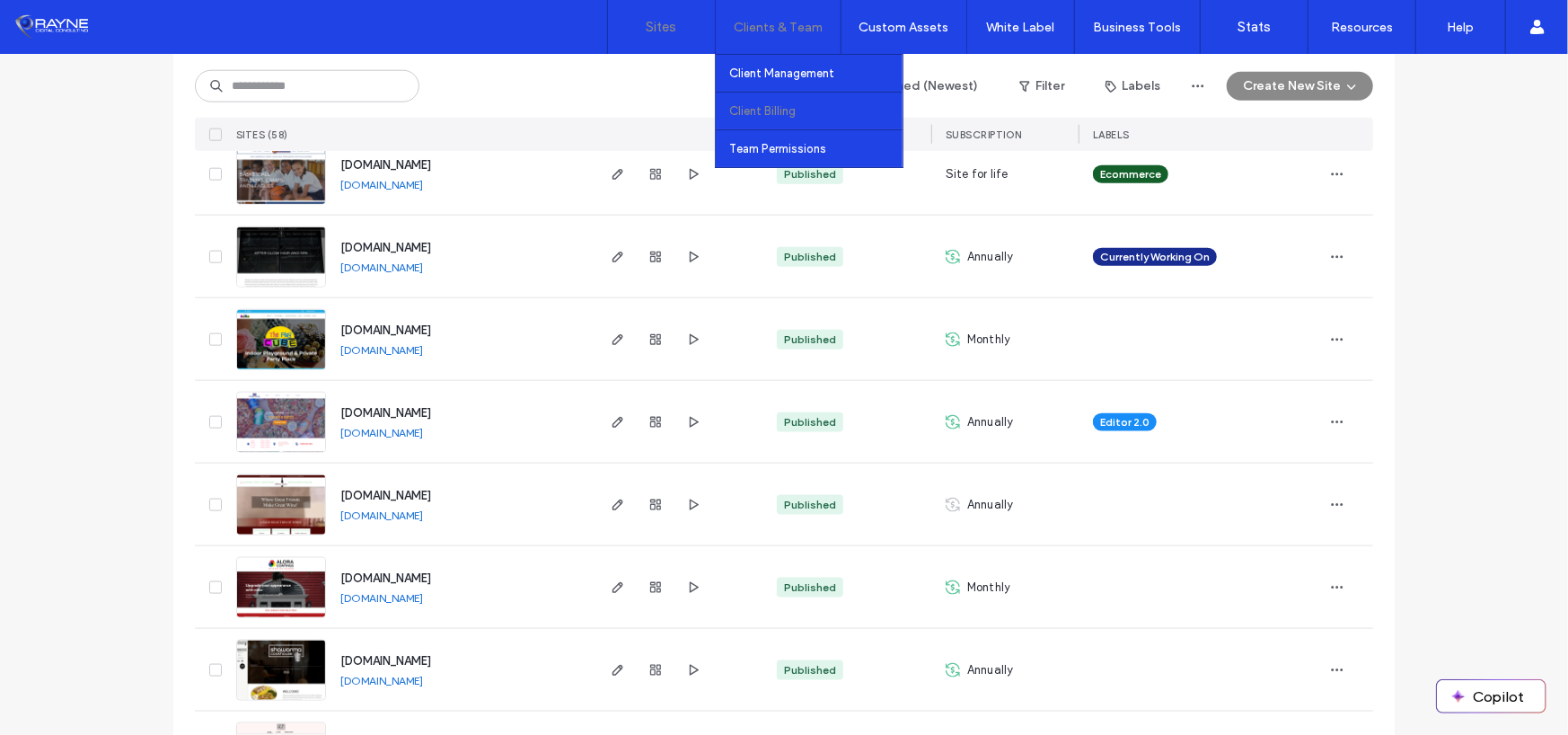
click at [785, 105] on label "Client Billing" at bounding box center [762, 111] width 67 height 13
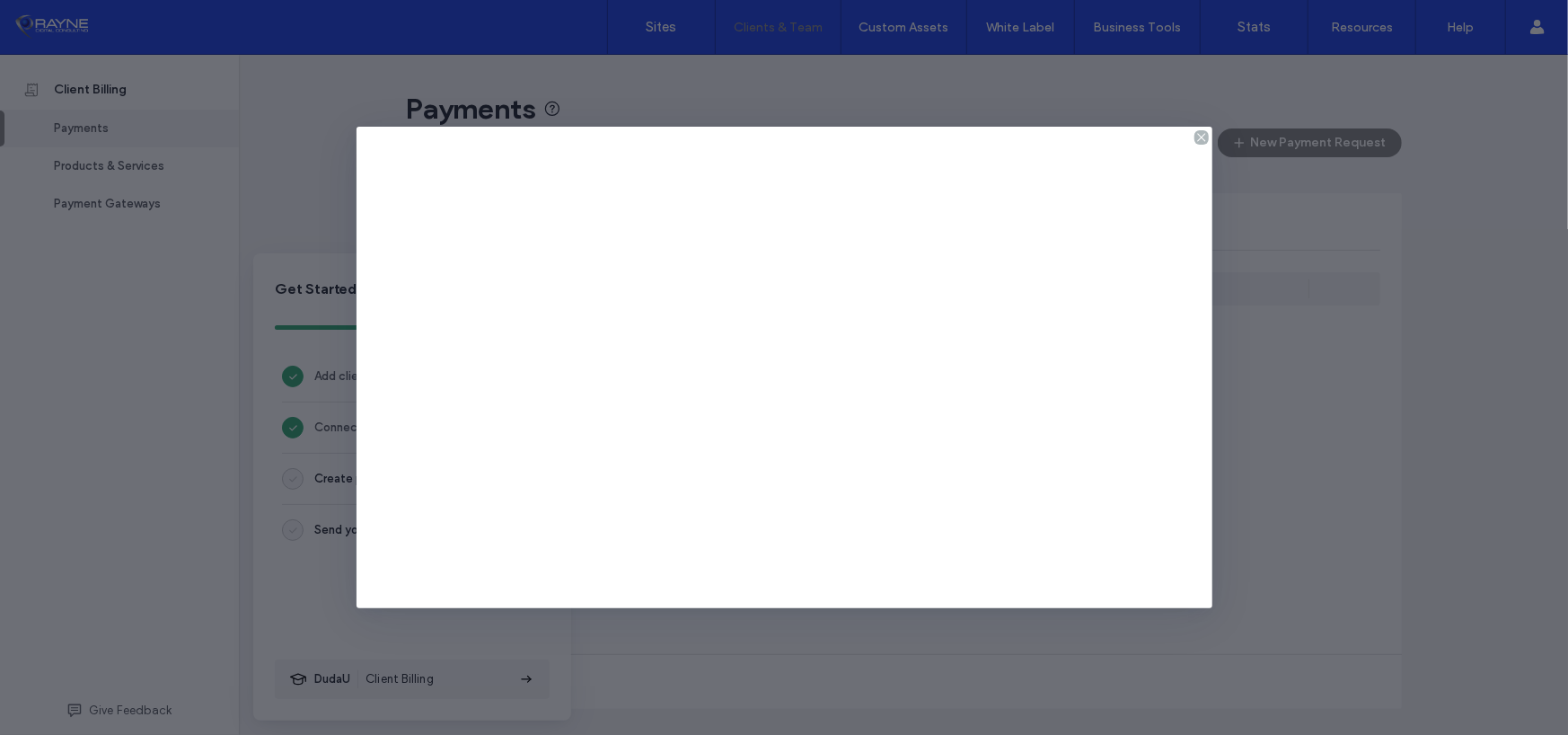
click at [1202, 139] on use at bounding box center [1201, 137] width 8 height 8
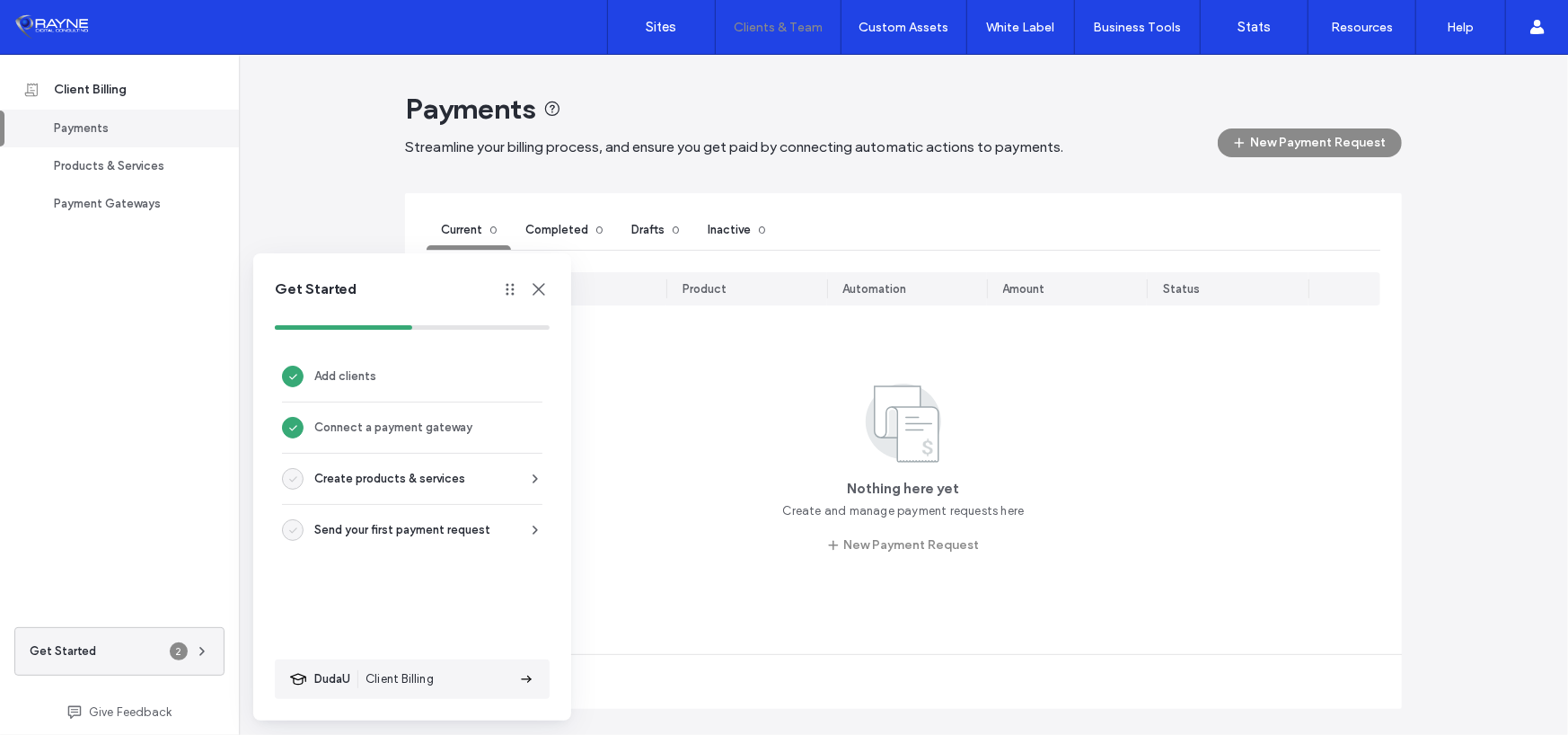
click at [85, 127] on div "Payments" at bounding box center [127, 128] width 147 height 18
click at [195, 648] on icon at bounding box center [202, 651] width 14 height 14
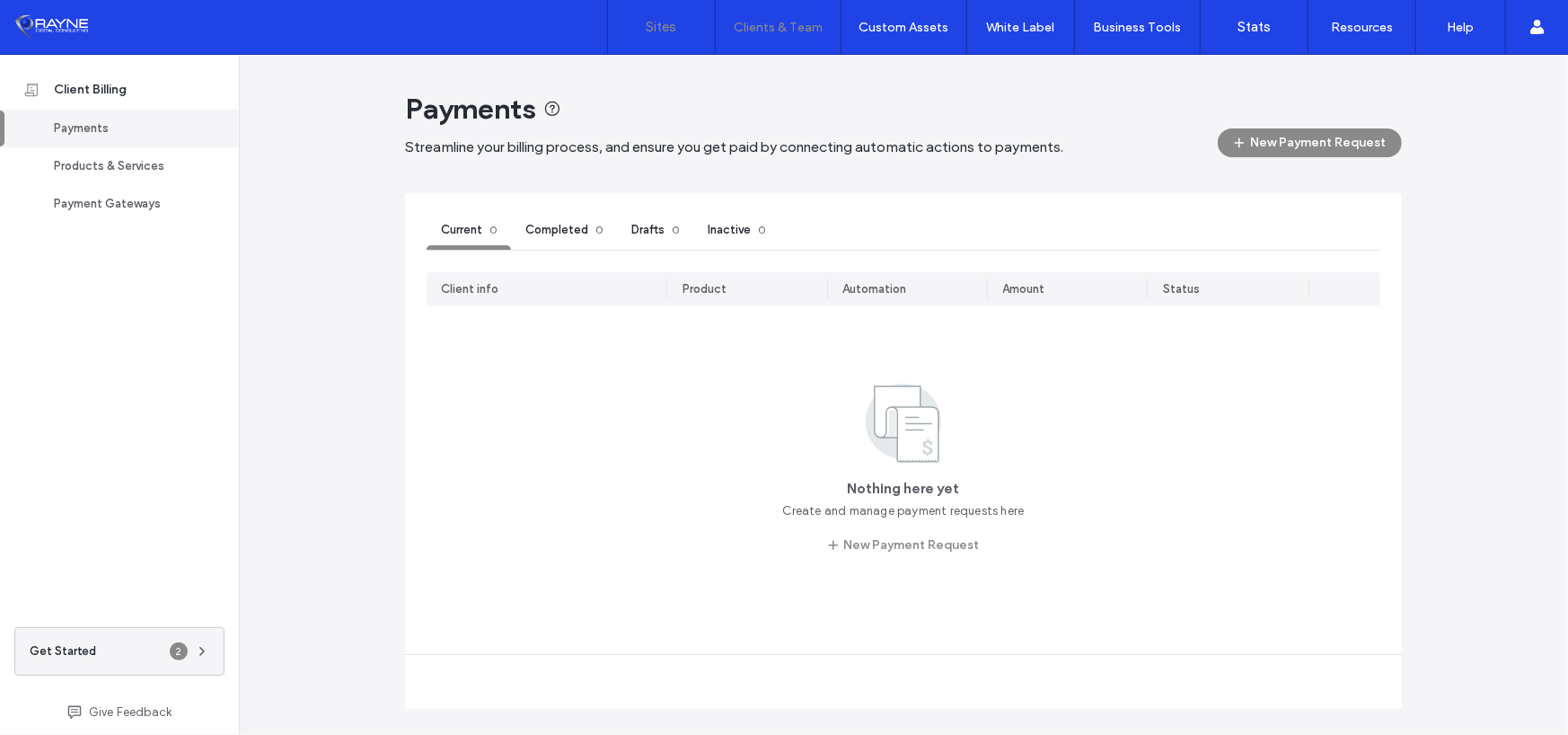
click at [670, 29] on label "Sites" at bounding box center [662, 26] width 31 height 16
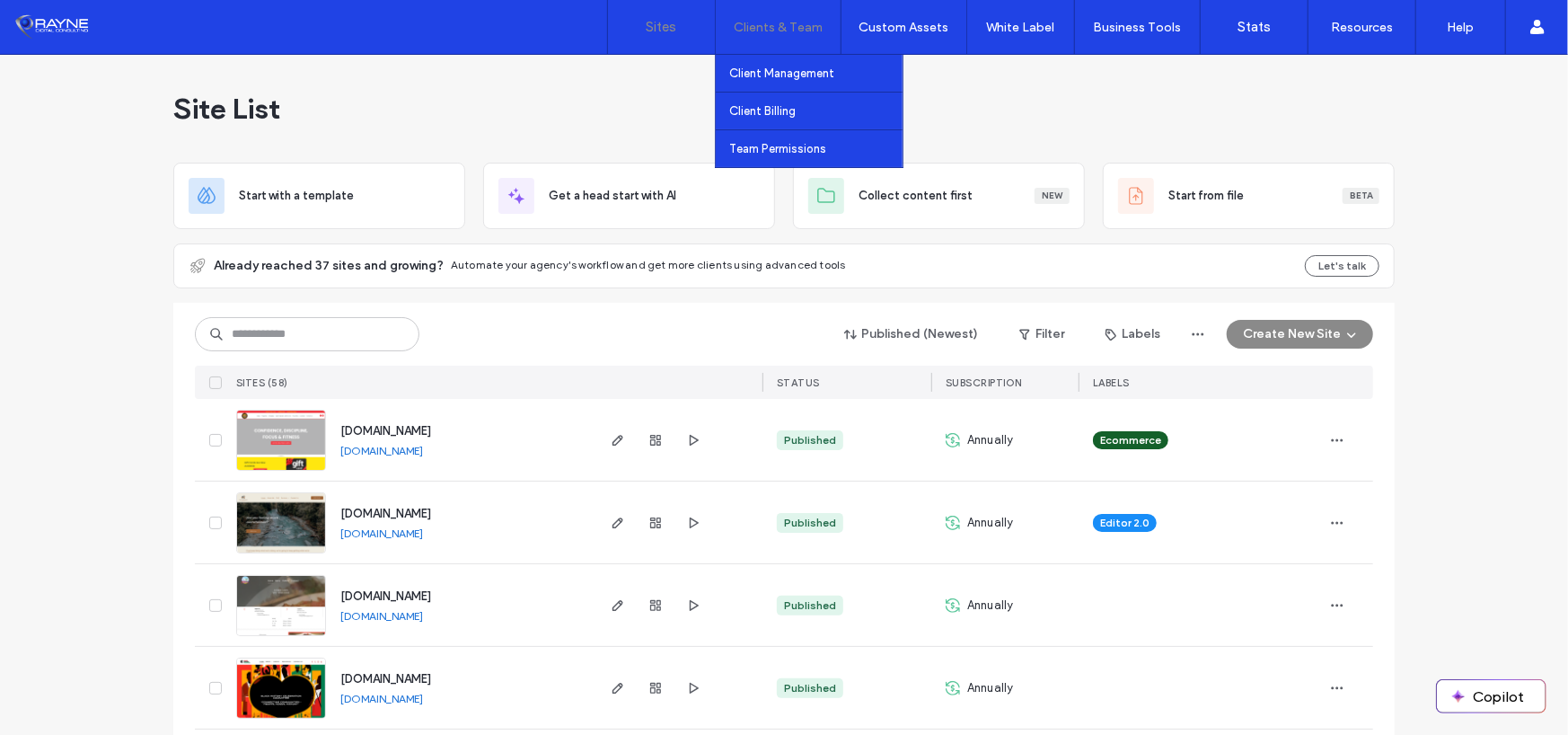
click at [781, 31] on label "Clients & Team" at bounding box center [778, 27] width 89 height 15
click at [768, 74] on label "Client Management" at bounding box center [782, 73] width 105 height 13
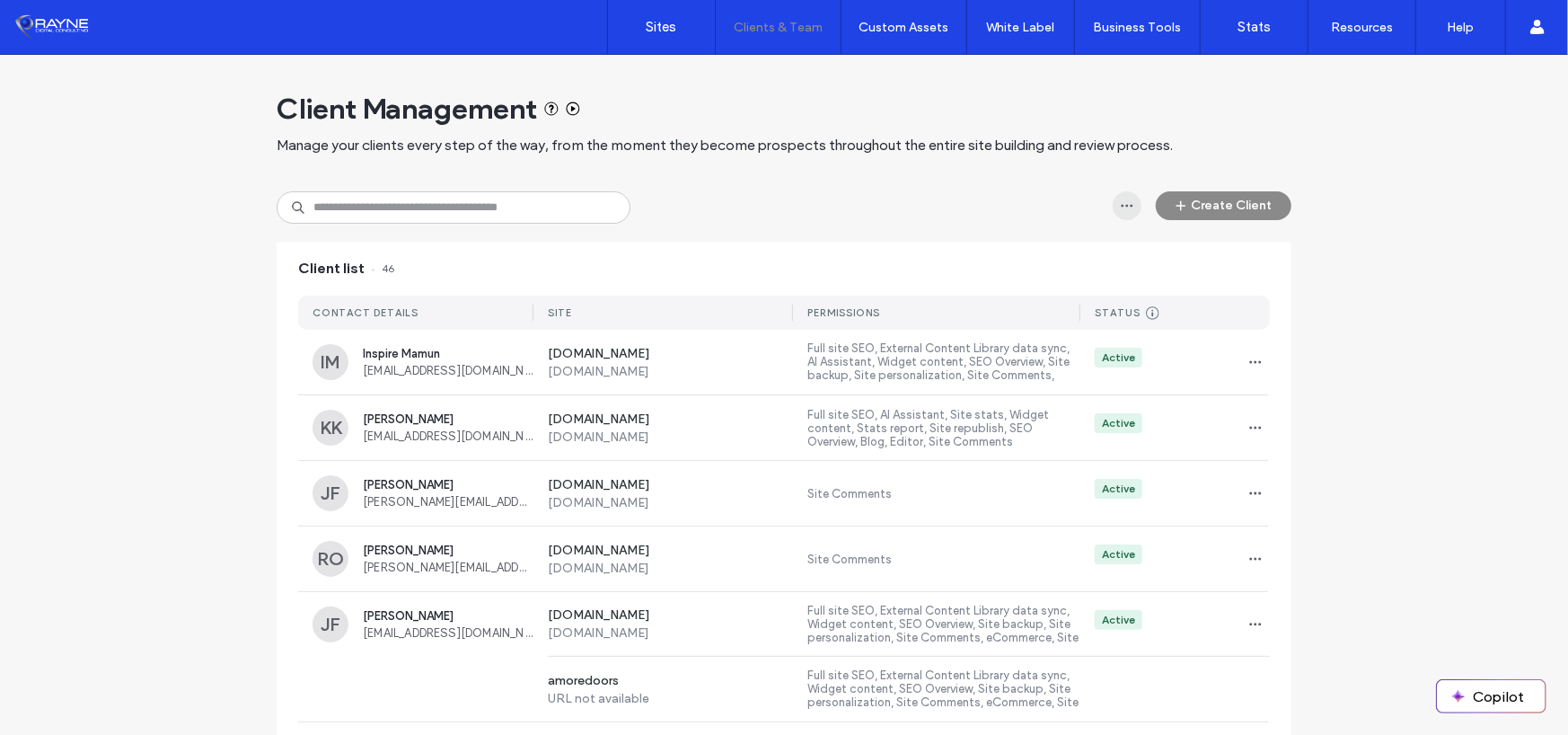
click at [1120, 202] on icon "button" at bounding box center [1127, 205] width 14 height 14
click at [1183, 254] on span "Export to CSV" at bounding box center [1183, 252] width 78 height 18
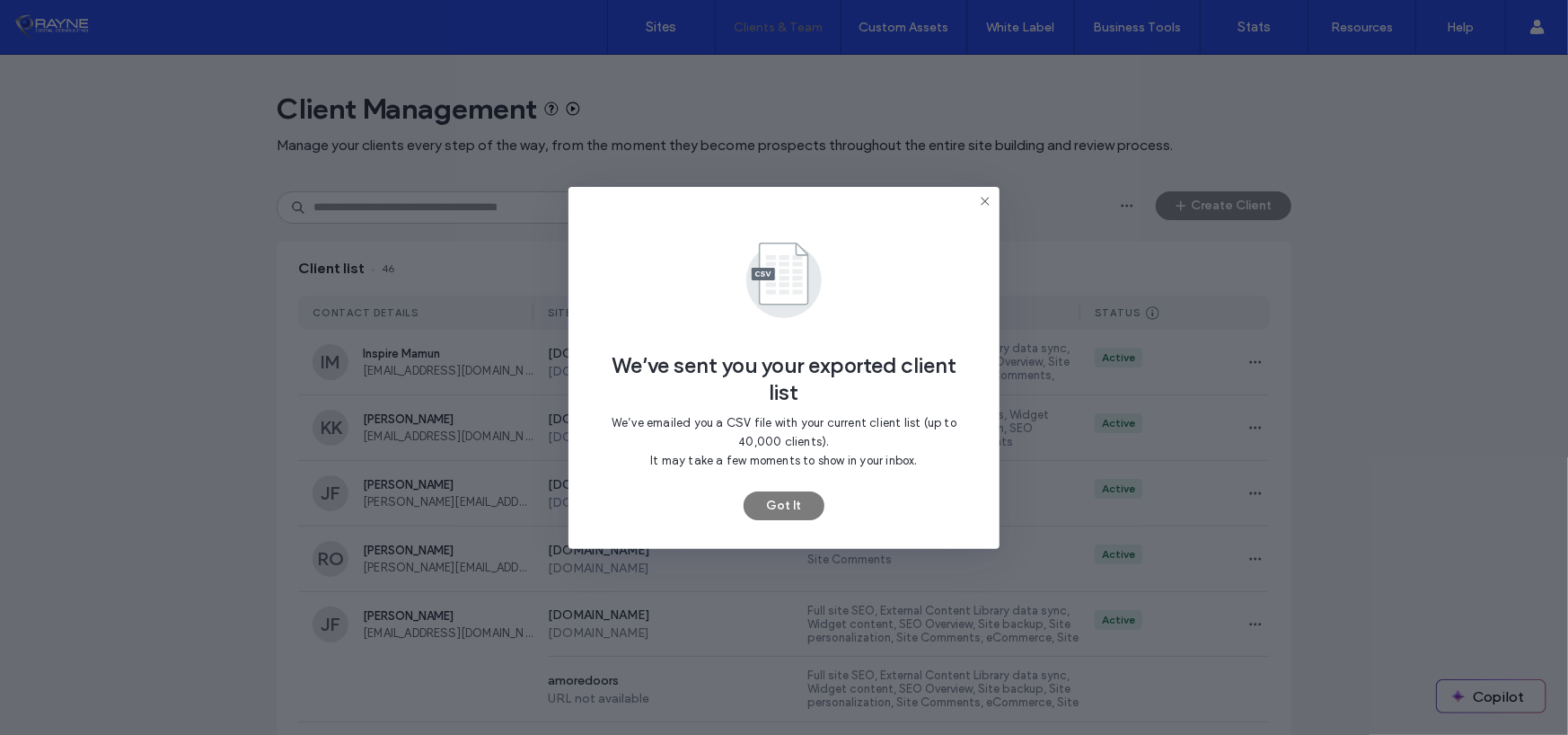
click at [774, 511] on button "Got It" at bounding box center [784, 505] width 81 height 29
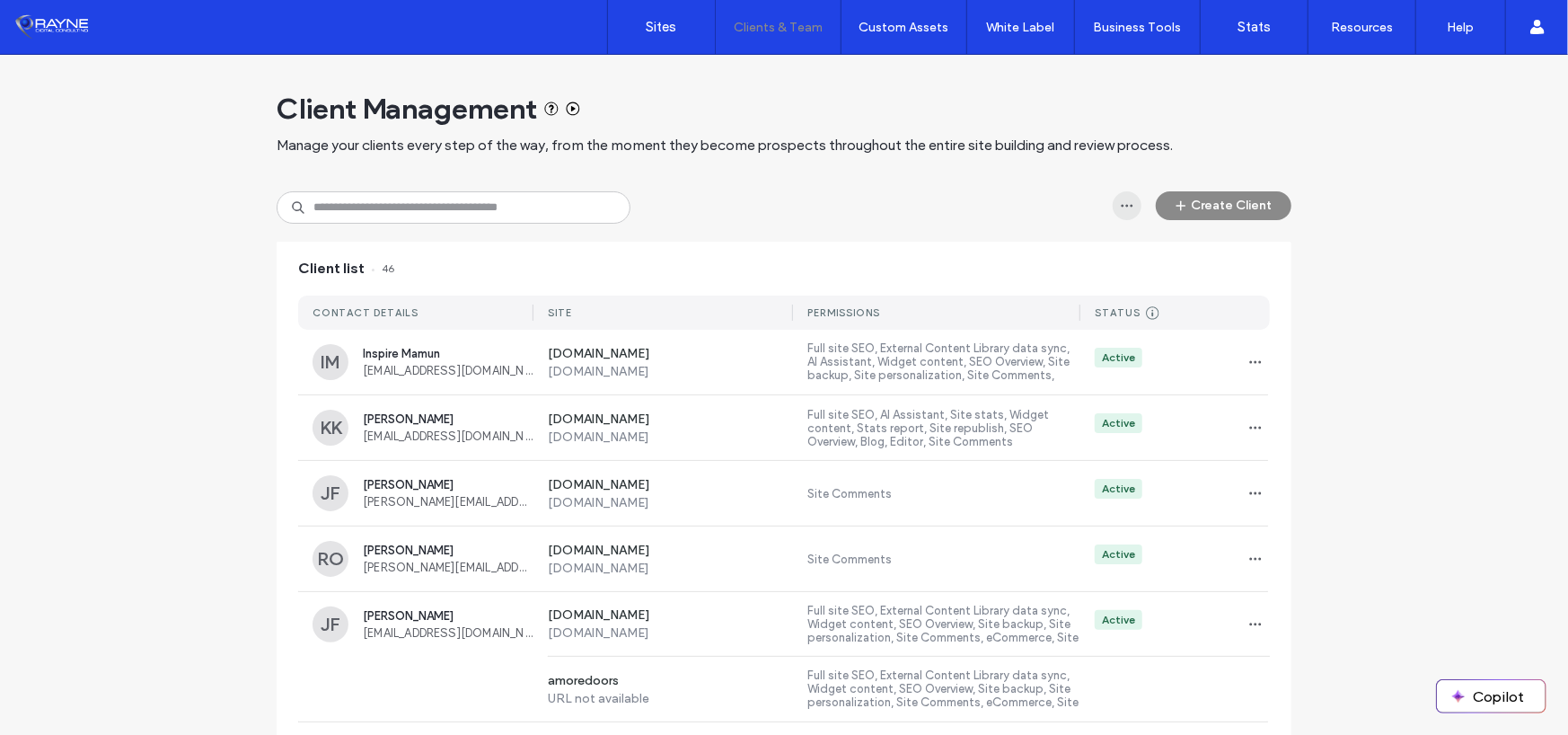
click at [1120, 202] on icon "button" at bounding box center [1127, 205] width 14 height 14
click at [1155, 249] on span "Export to CSV" at bounding box center [1183, 252] width 78 height 18
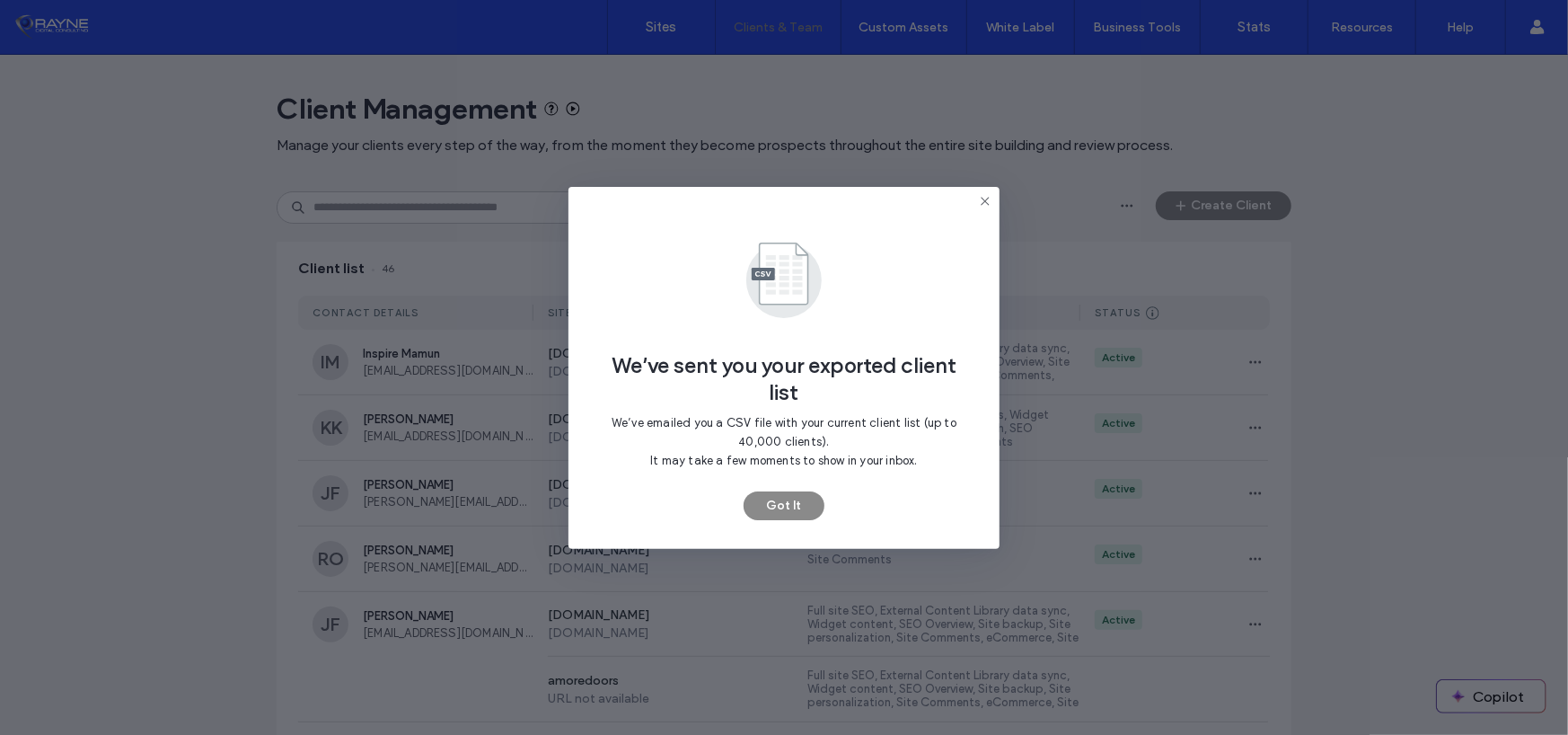
click at [988, 202] on icon at bounding box center [985, 201] width 14 height 14
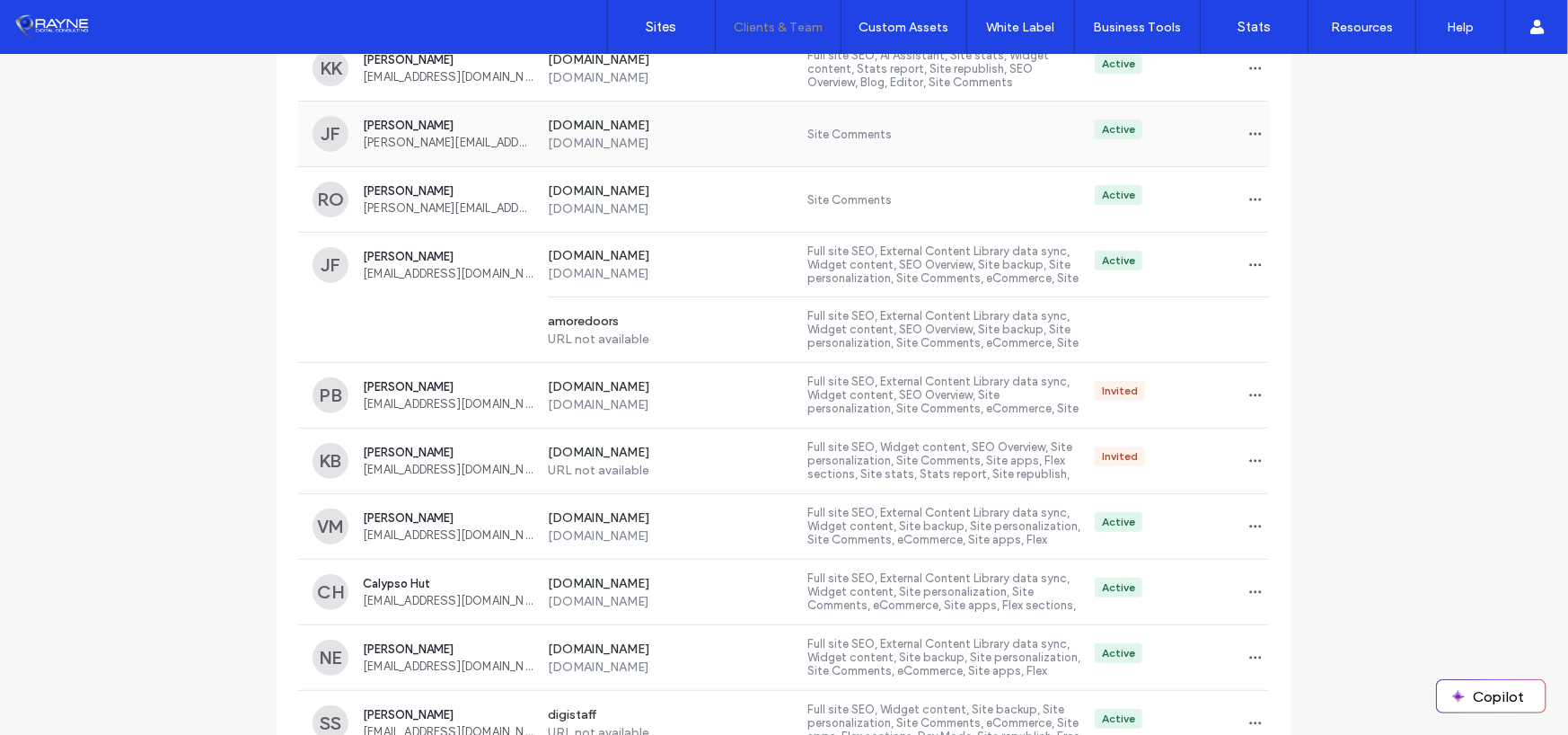
scroll to position [359, 0]
